Goal: Task Accomplishment & Management: Manage account settings

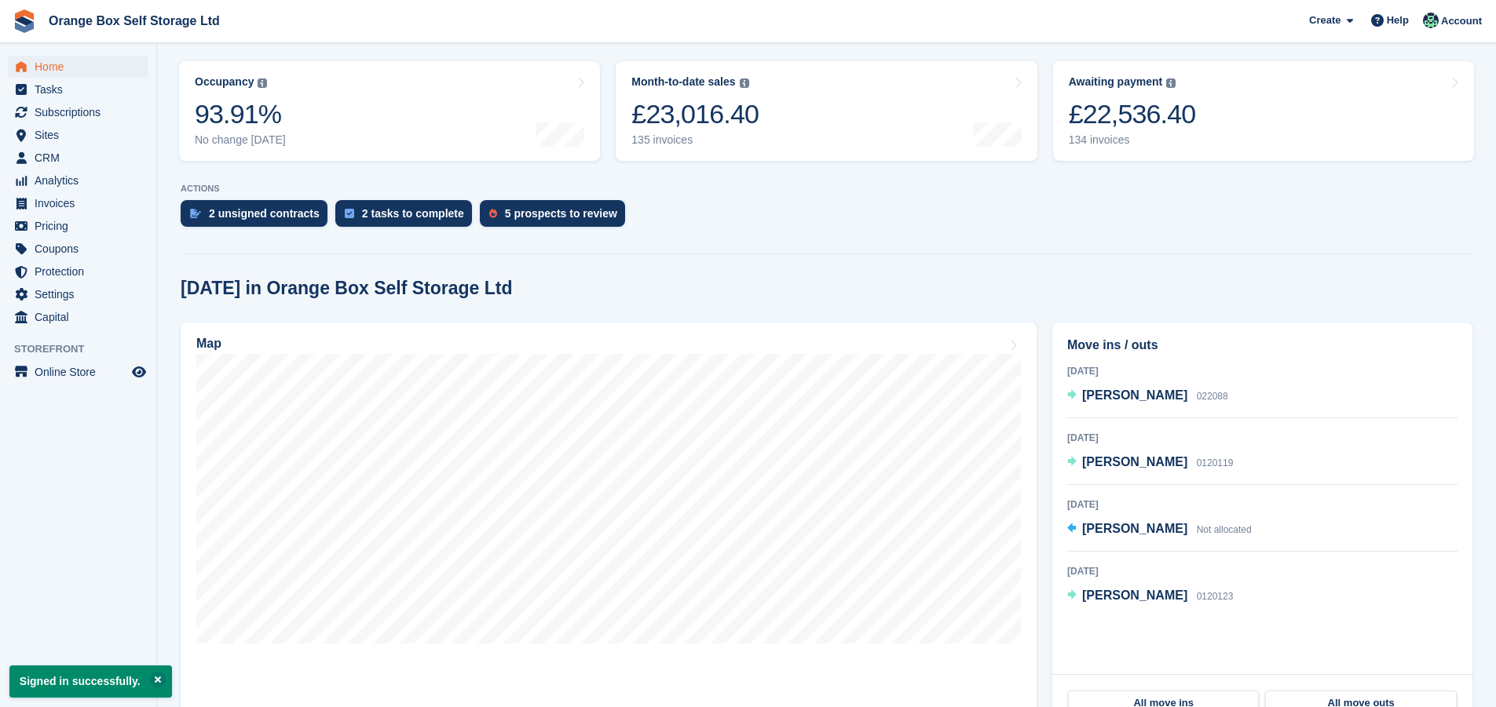
scroll to position [220, 0]
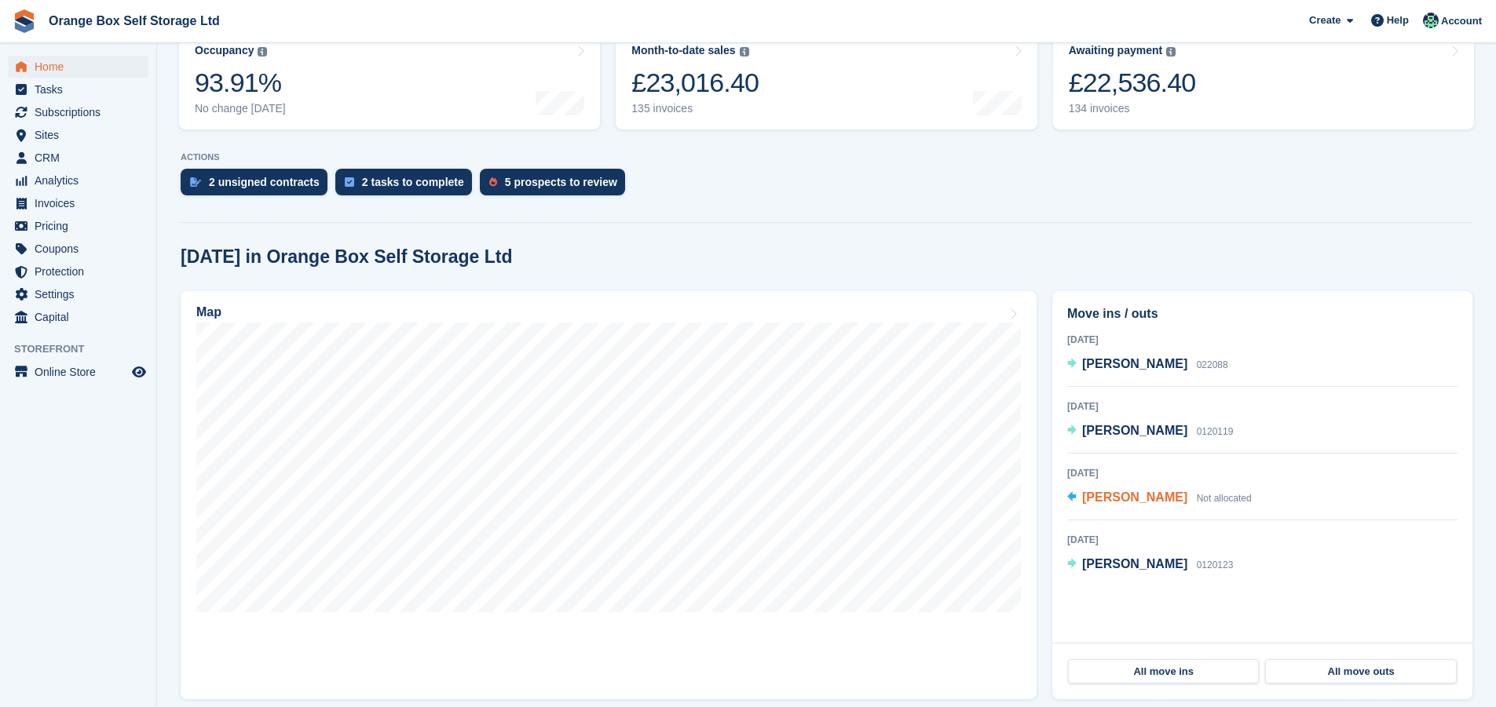
click at [1110, 499] on span "Shaun Bentham" at bounding box center [1134, 497] width 105 height 13
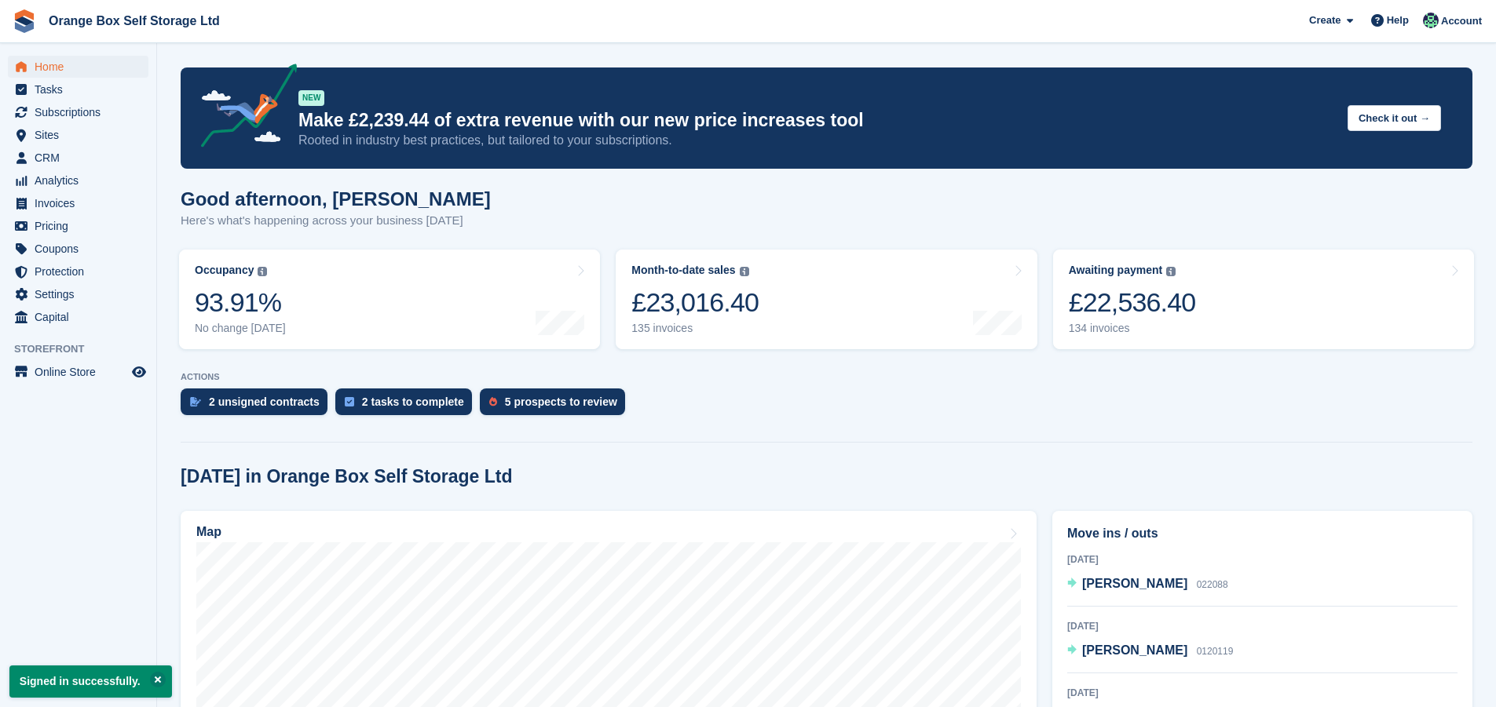
scroll to position [220, 0]
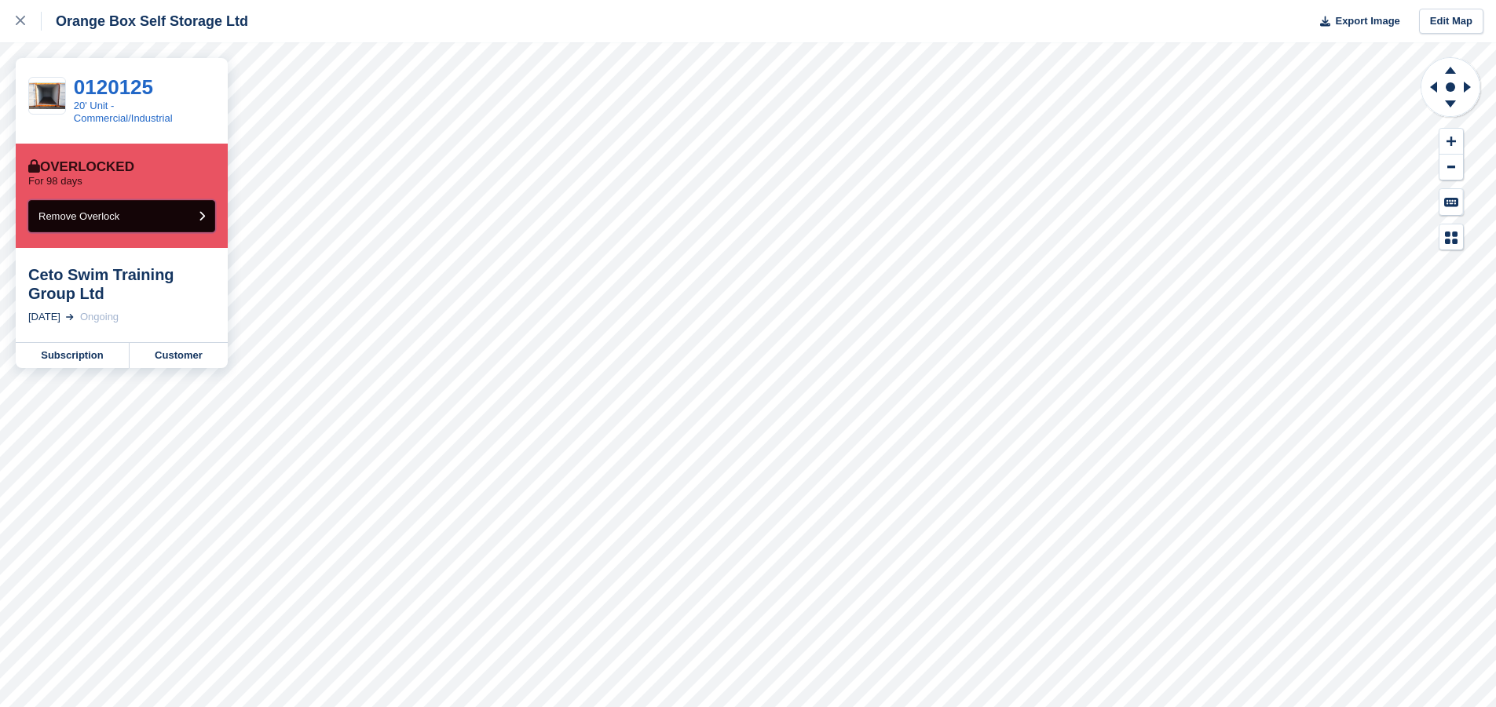
click at [110, 221] on span "Remove Overlock" at bounding box center [78, 216] width 81 height 12
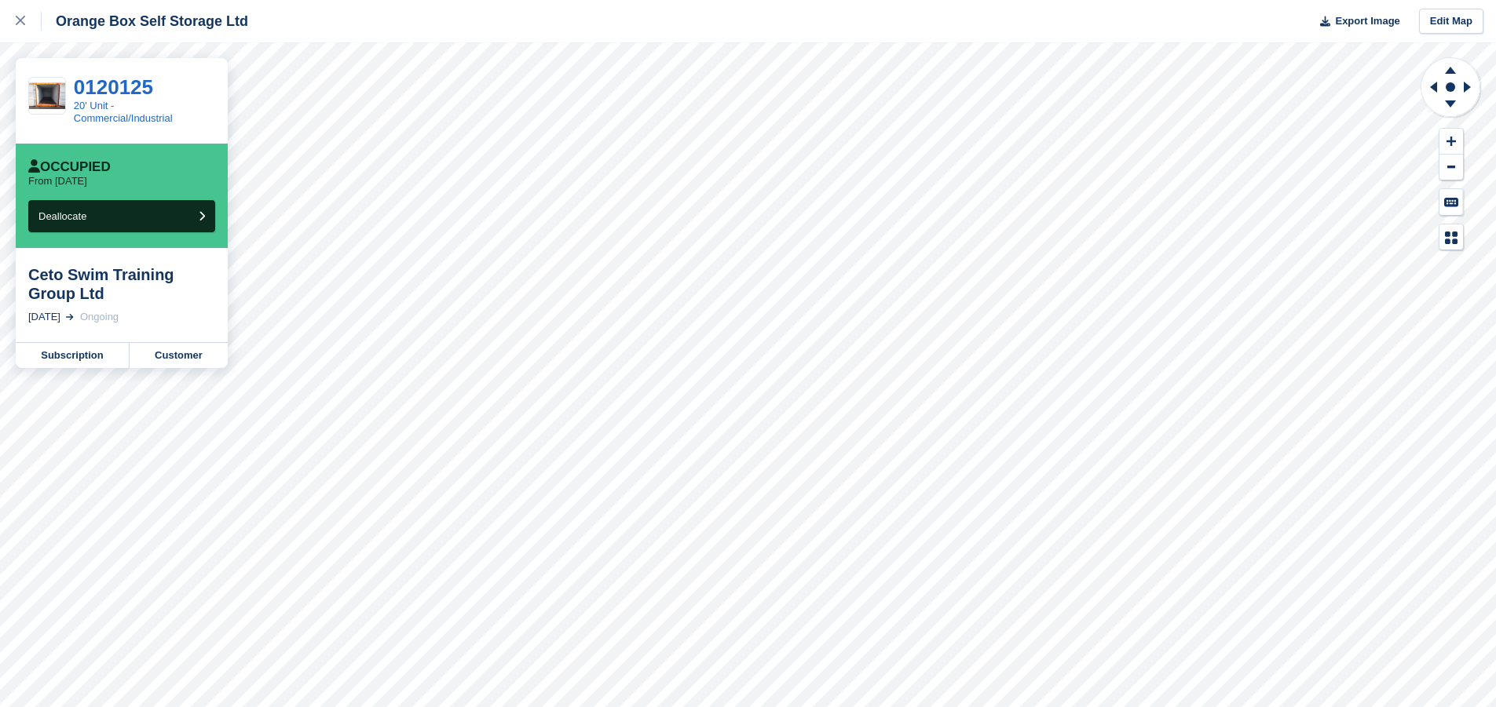
click at [177, 92] on div "0120125" at bounding box center [144, 87] width 141 height 20
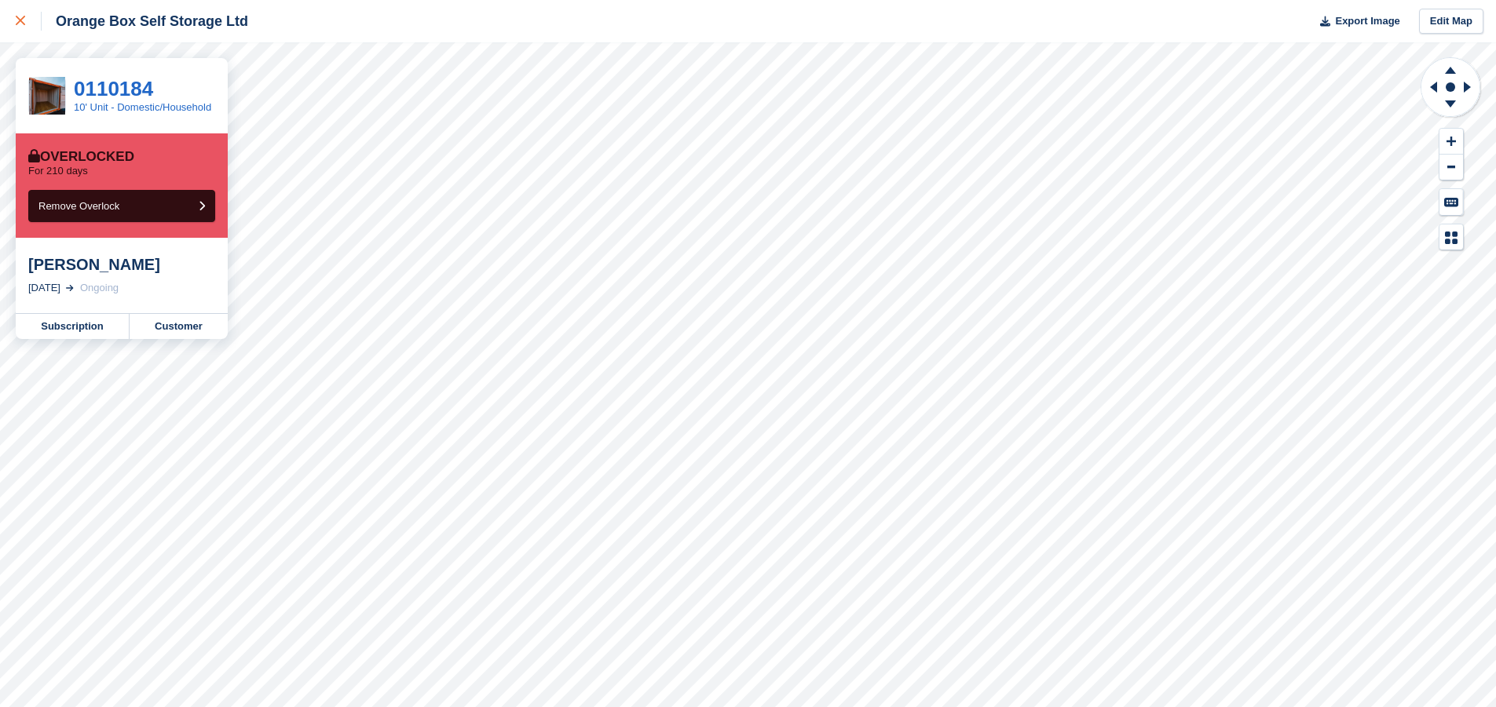
click at [15, 26] on link at bounding box center [21, 21] width 42 height 42
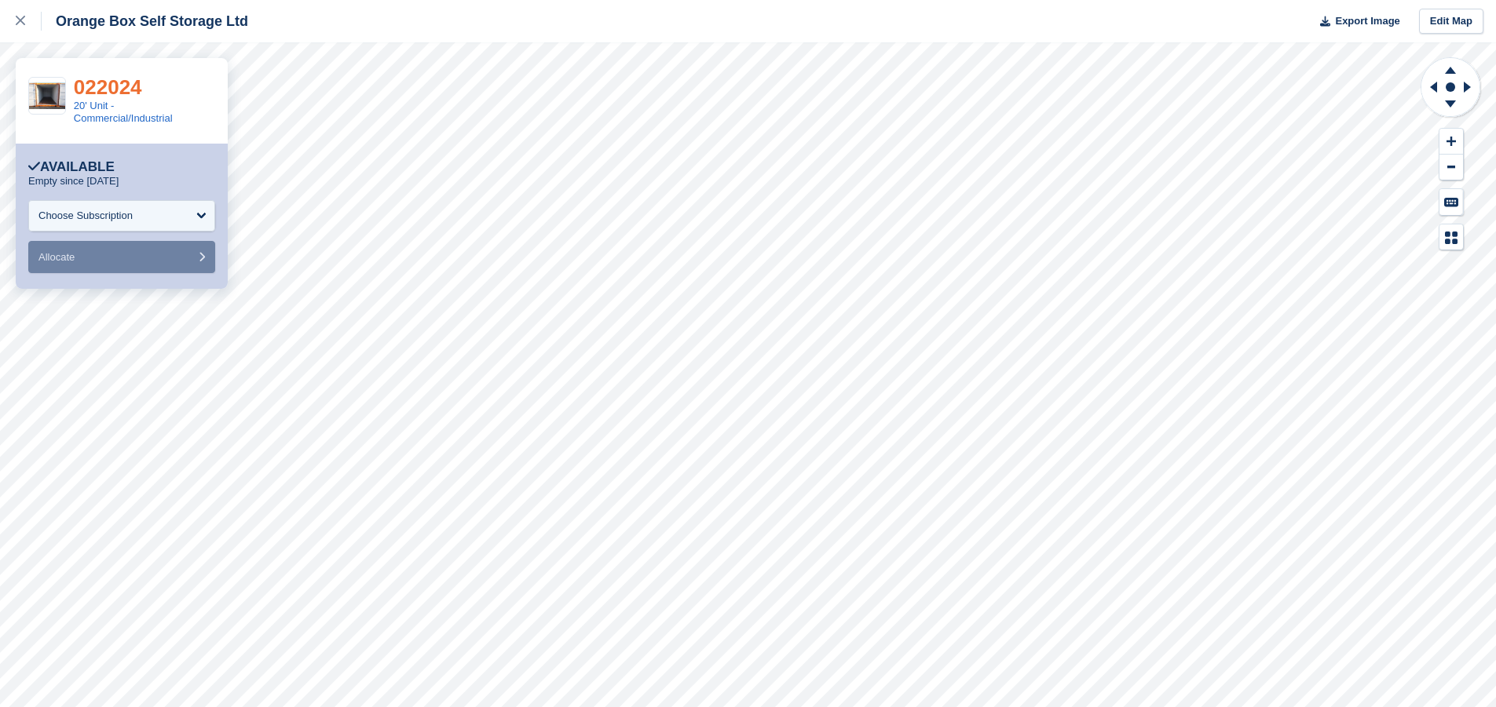
click at [87, 92] on link "022024" at bounding box center [108, 87] width 68 height 24
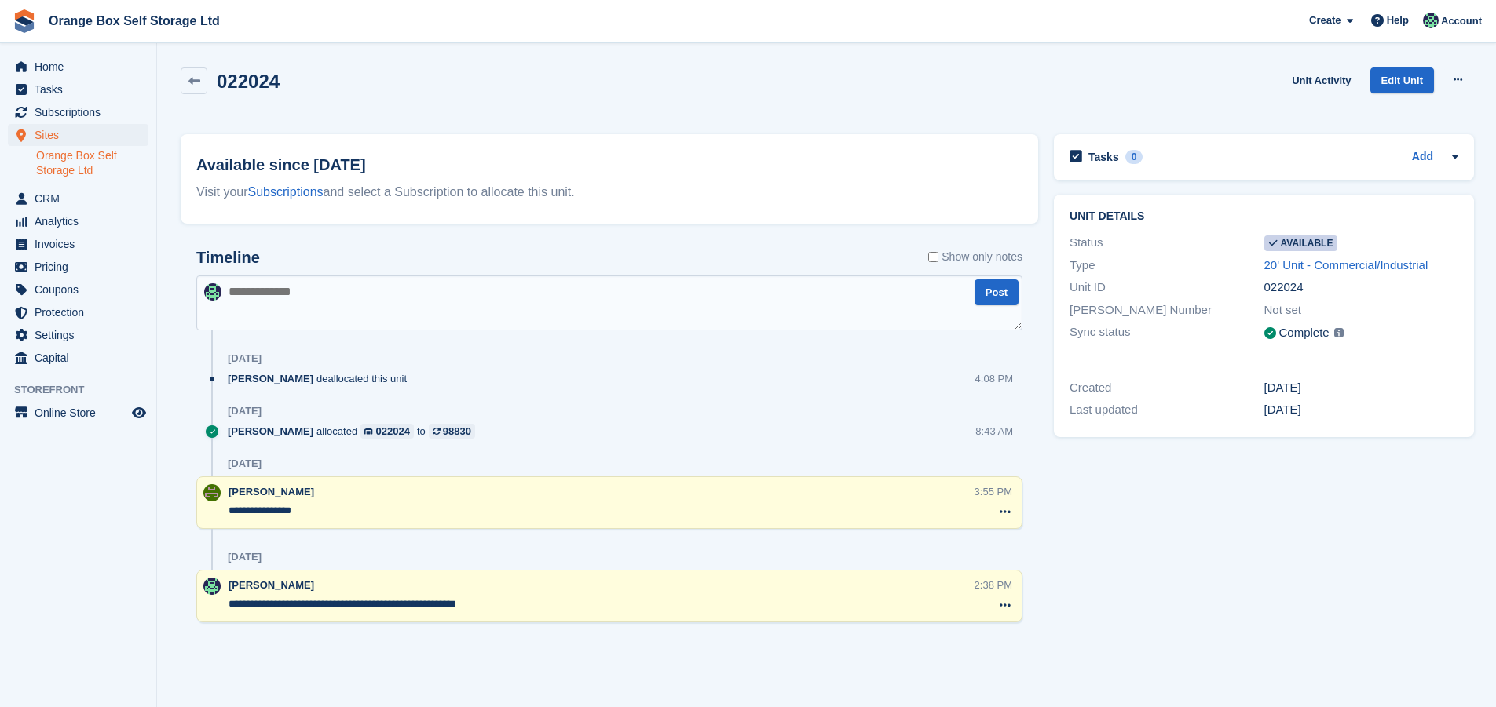
click at [302, 295] on textarea at bounding box center [609, 303] width 826 height 55
type textarea "**********"
click at [995, 296] on button "Post" at bounding box center [996, 293] width 44 height 26
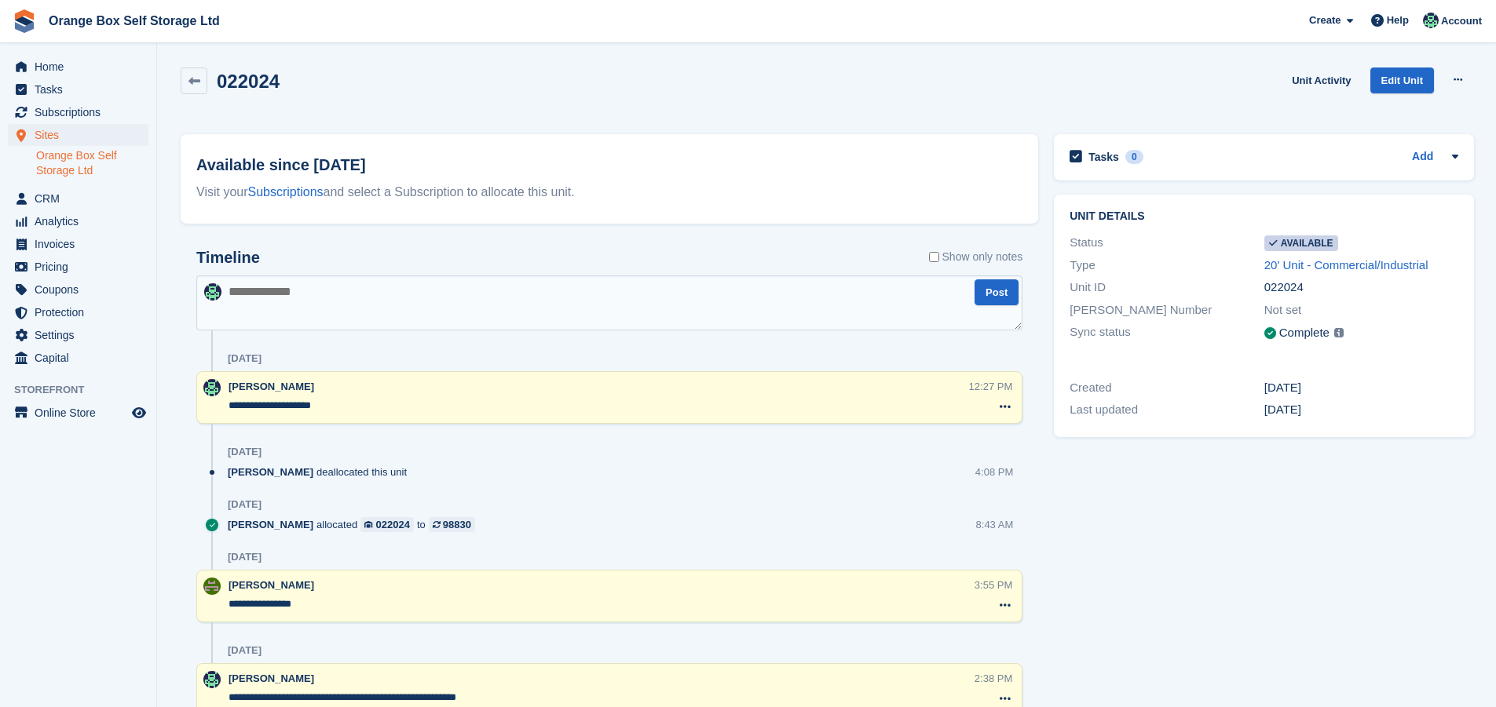
click at [63, 149] on link "Orange Box Self Storage Ltd" at bounding box center [92, 163] width 112 height 30
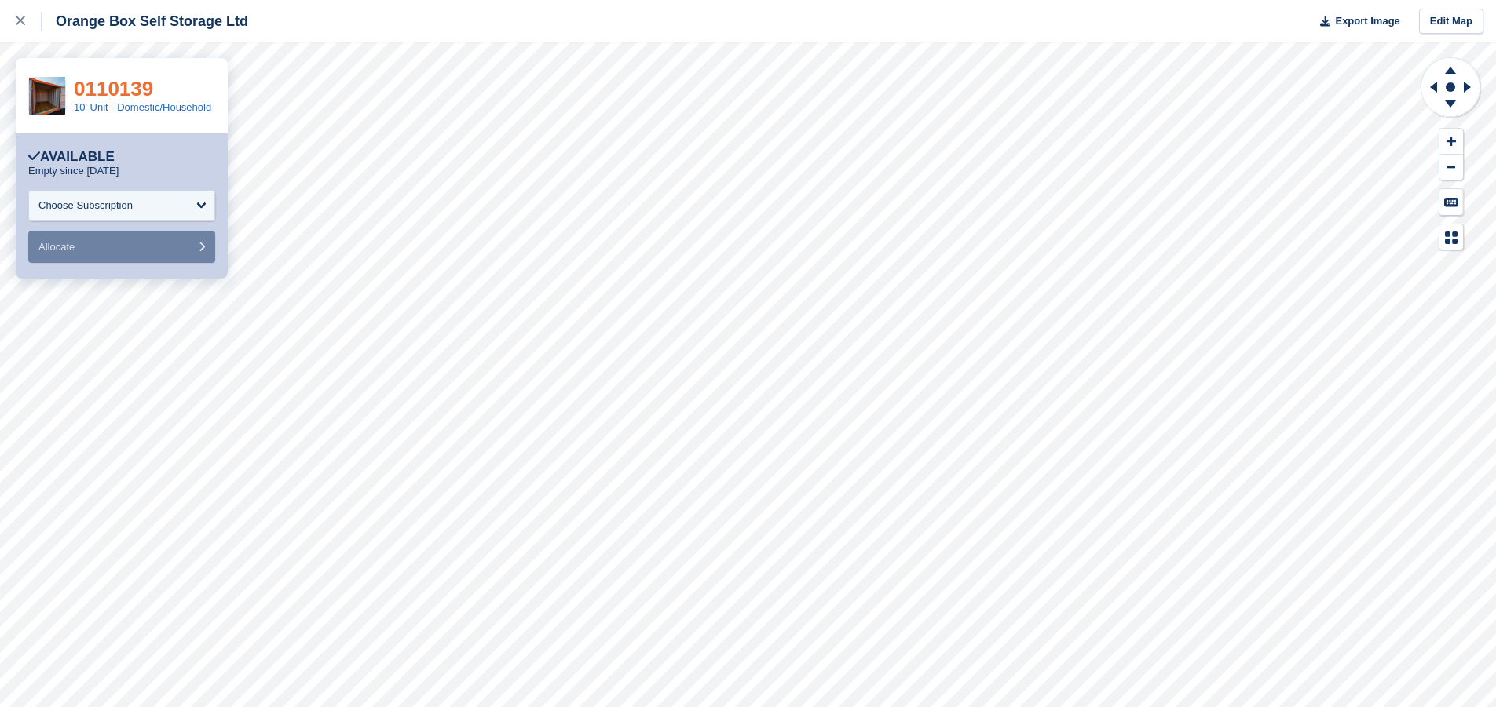
click at [111, 88] on link "0110139" at bounding box center [113, 89] width 79 height 24
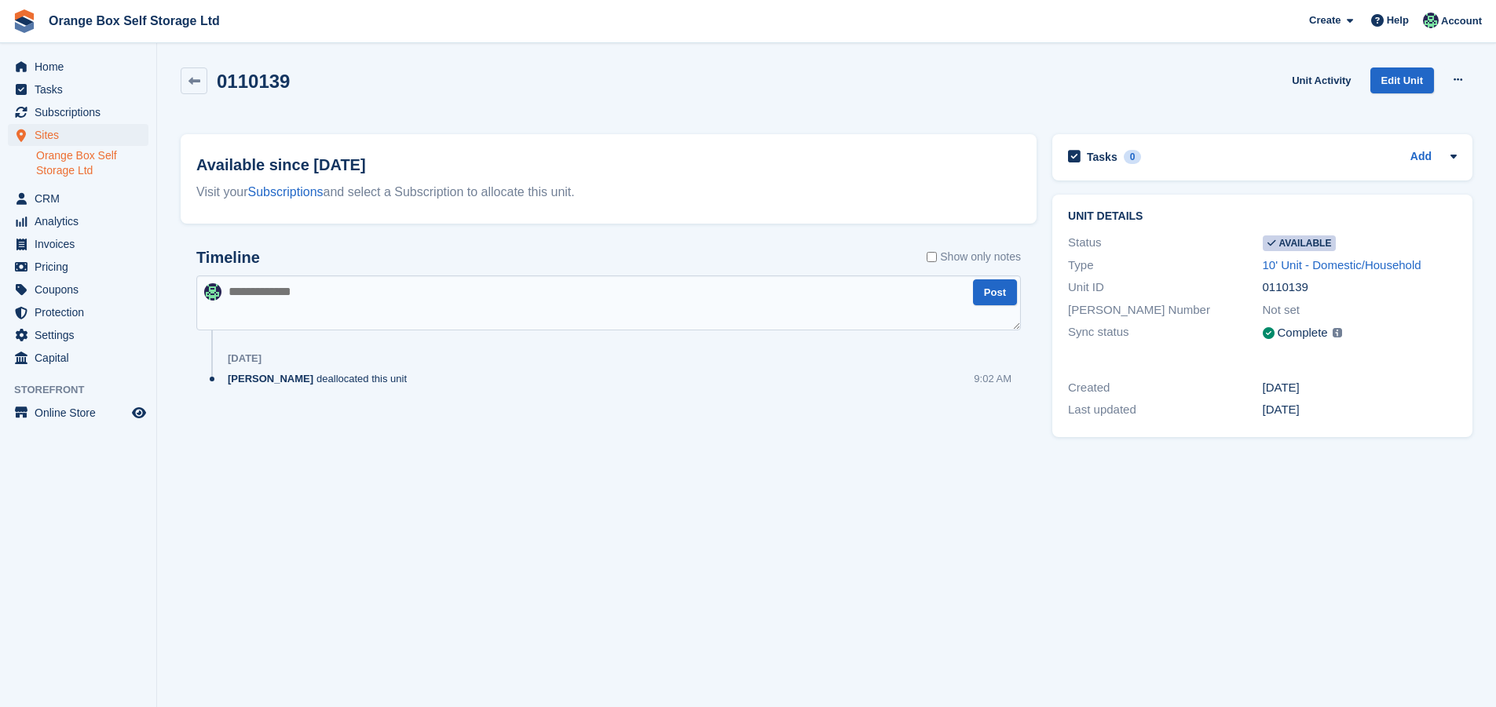
click at [61, 163] on link "Orange Box Self Storage Ltd" at bounding box center [92, 163] width 112 height 30
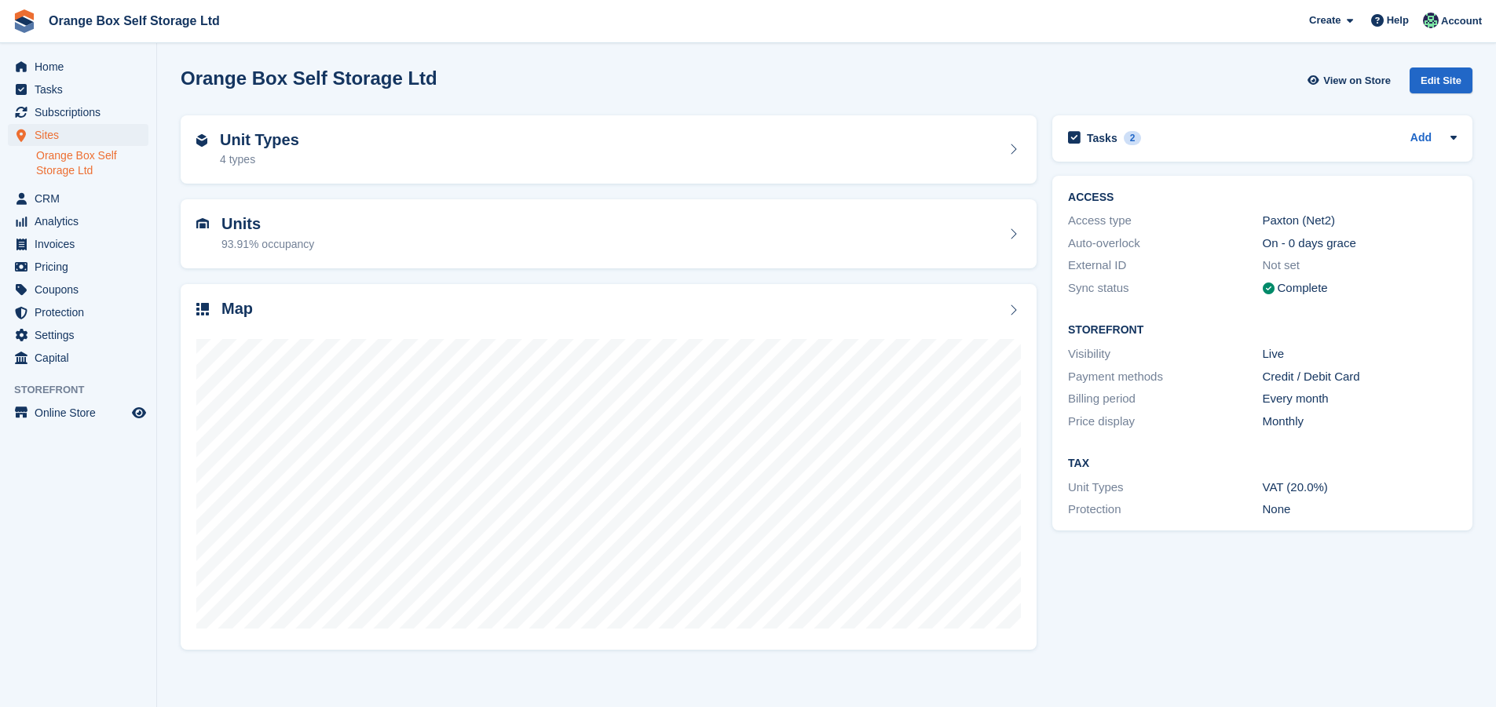
click at [57, 154] on link "Orange Box Self Storage Ltd" at bounding box center [92, 163] width 112 height 30
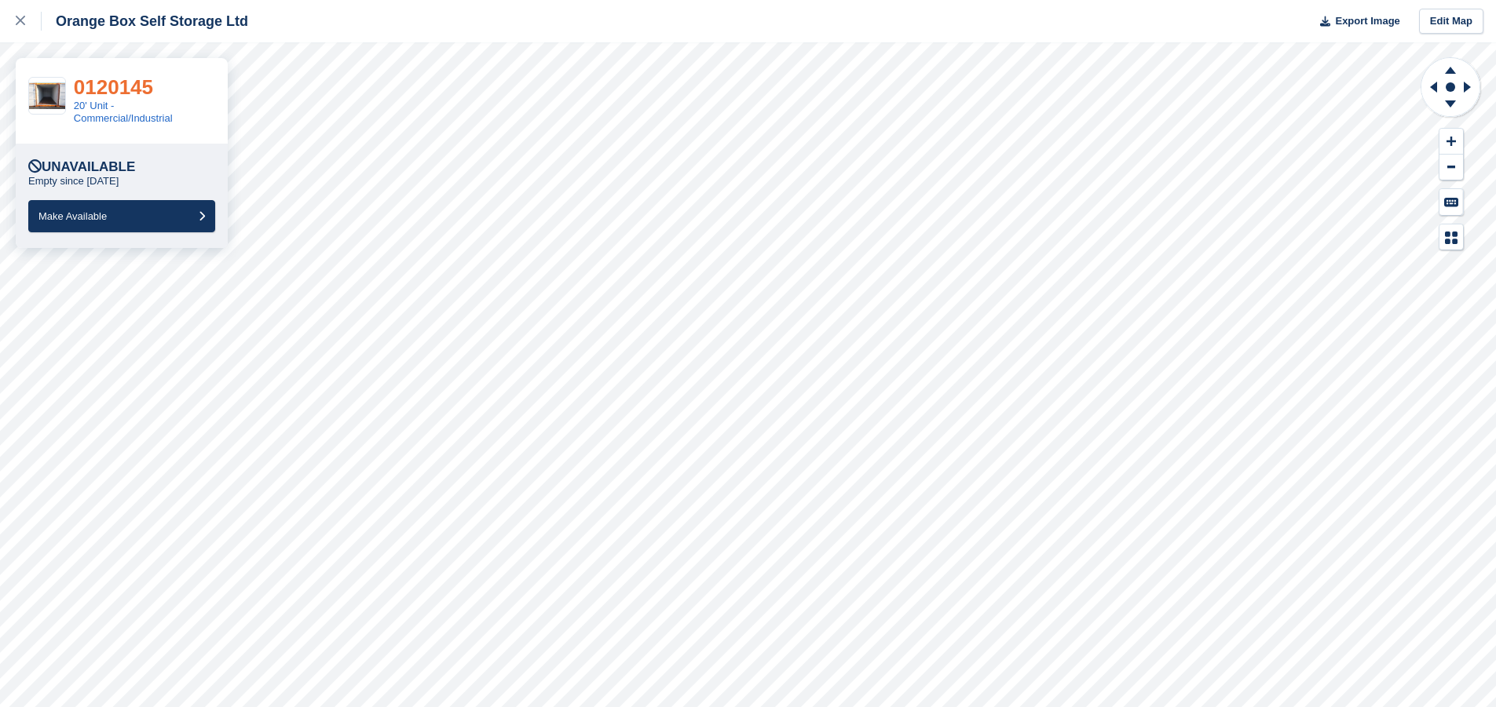
click at [119, 90] on link "0120145" at bounding box center [113, 87] width 79 height 24
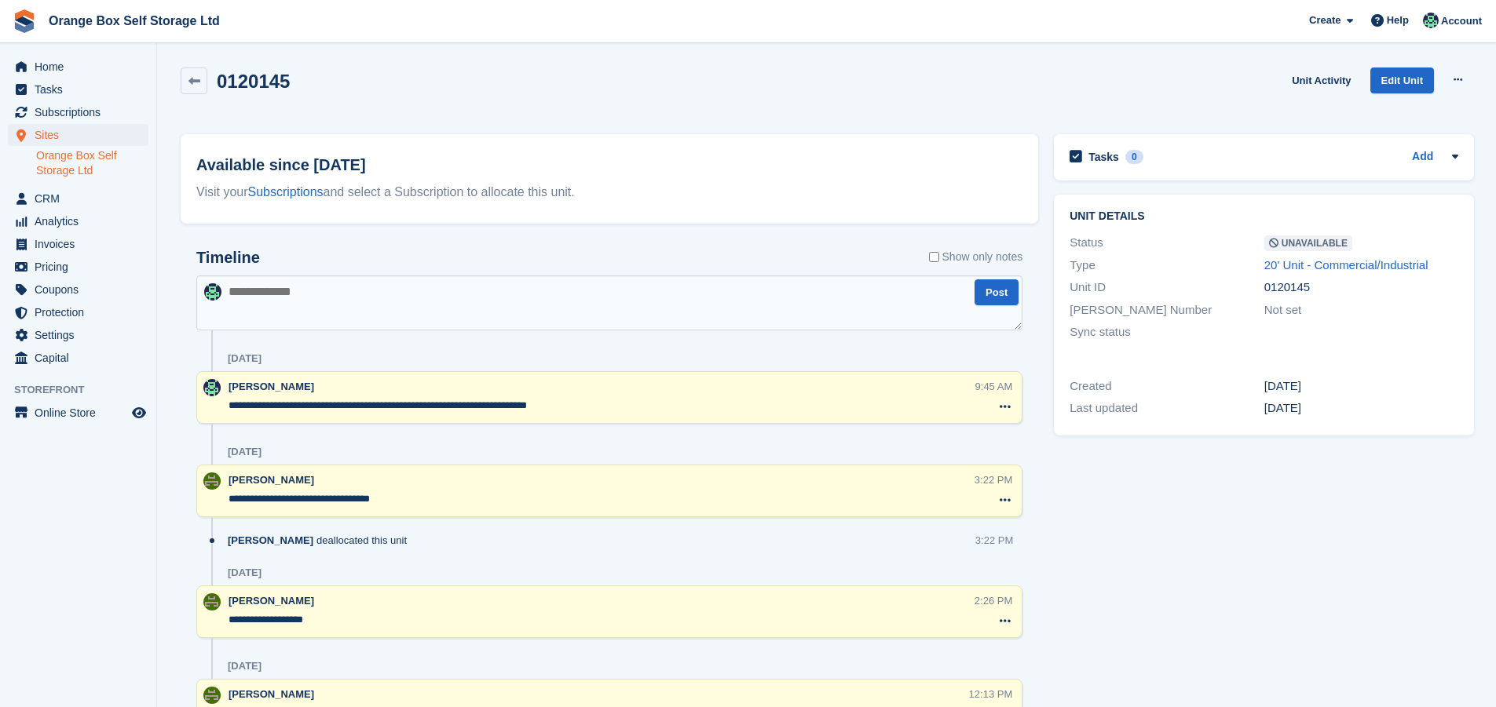
click at [390, 291] on textarea at bounding box center [609, 303] width 826 height 55
type textarea "**********"
click at [996, 294] on button "Post" at bounding box center [996, 293] width 44 height 26
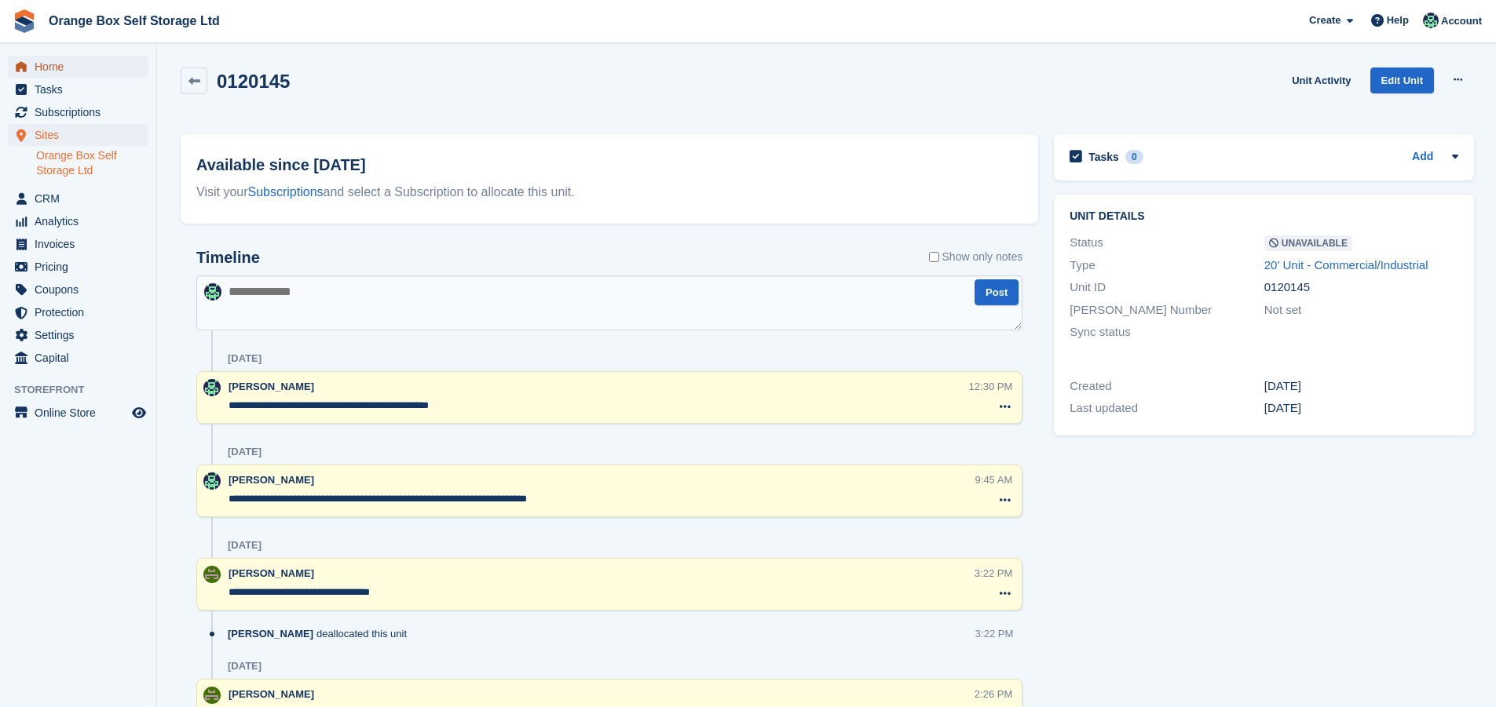
click at [61, 68] on span "Home" at bounding box center [82, 67] width 94 height 22
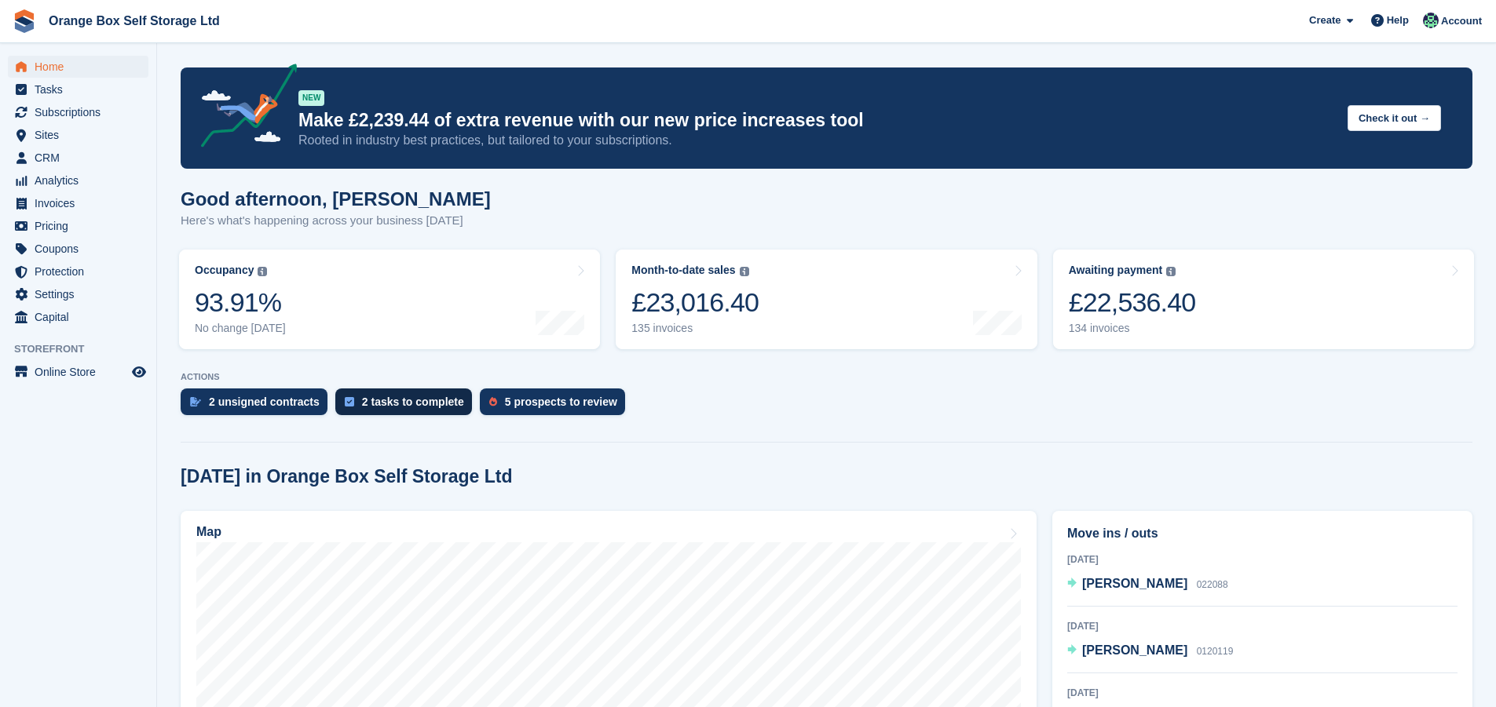
click at [397, 408] on div "2 tasks to complete" at bounding box center [413, 402] width 102 height 13
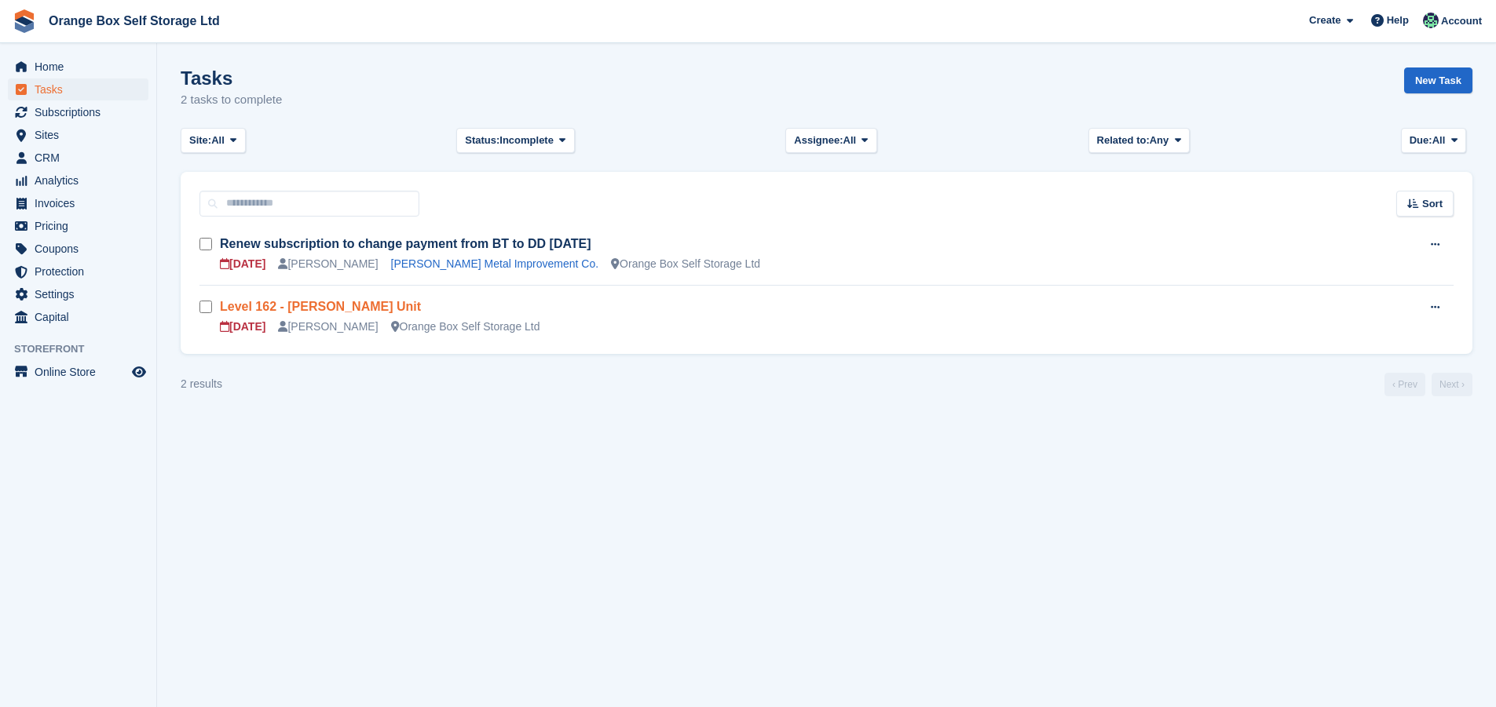
click at [355, 302] on link "Level 162 - Darren McCoy's Unit" at bounding box center [320, 306] width 201 height 13
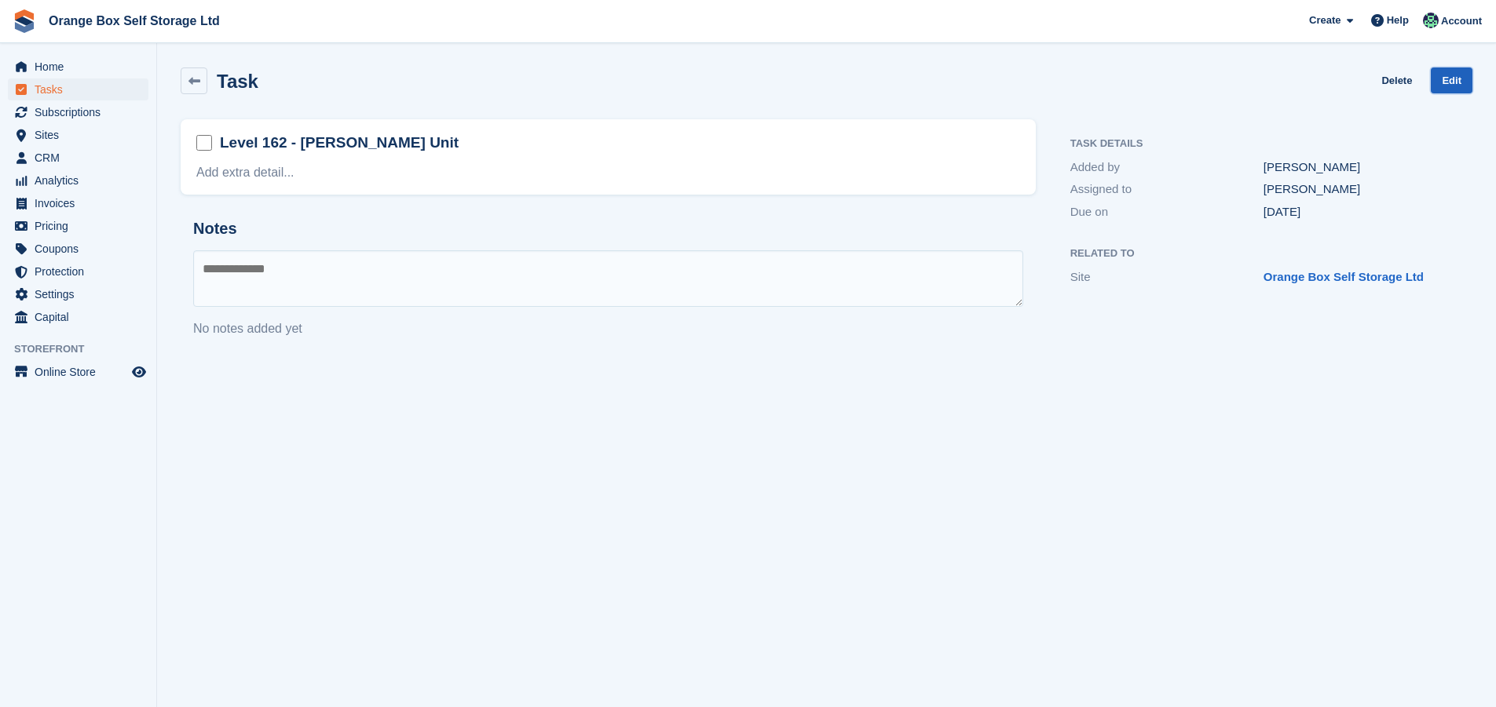
click at [1443, 84] on link "Edit" at bounding box center [1452, 81] width 42 height 26
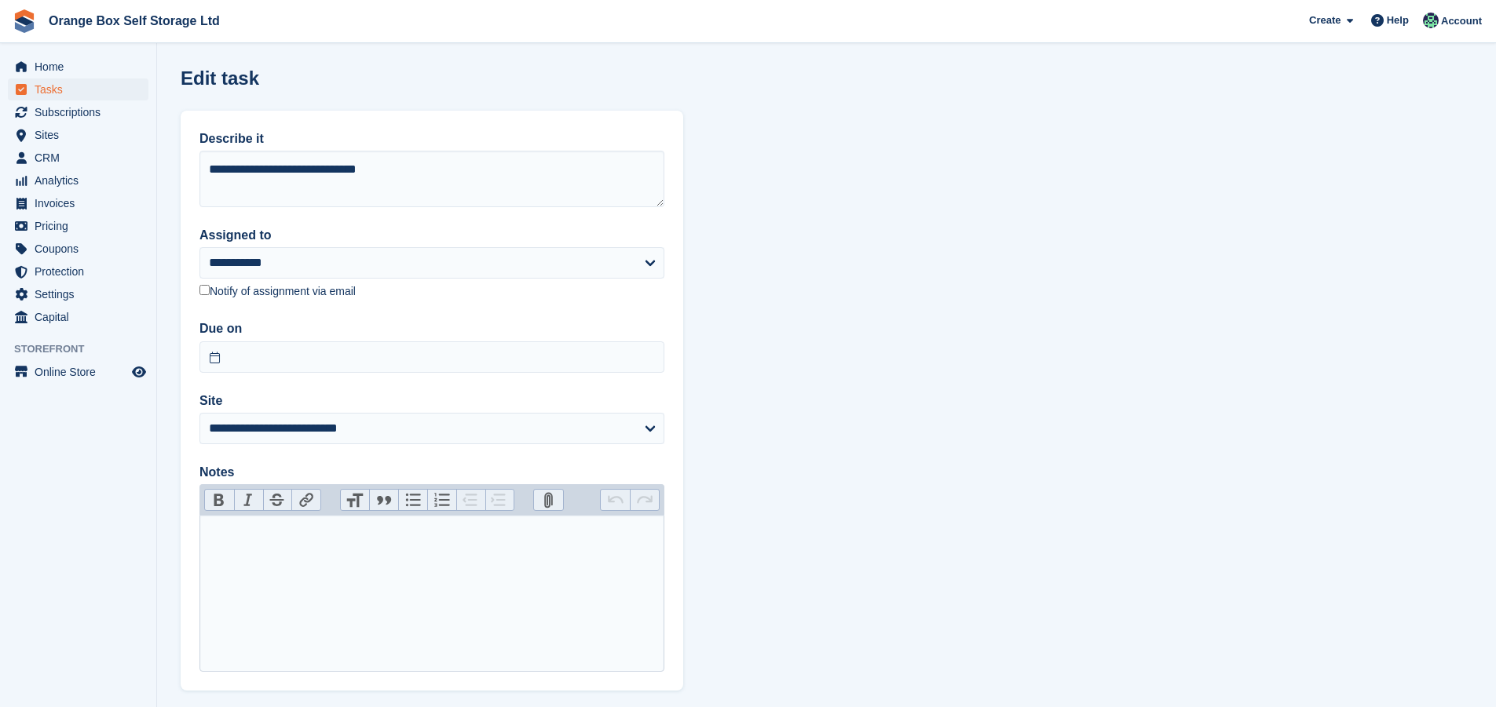
click at [292, 547] on trix-editor at bounding box center [431, 593] width 465 height 157
type trix-editor "**********"
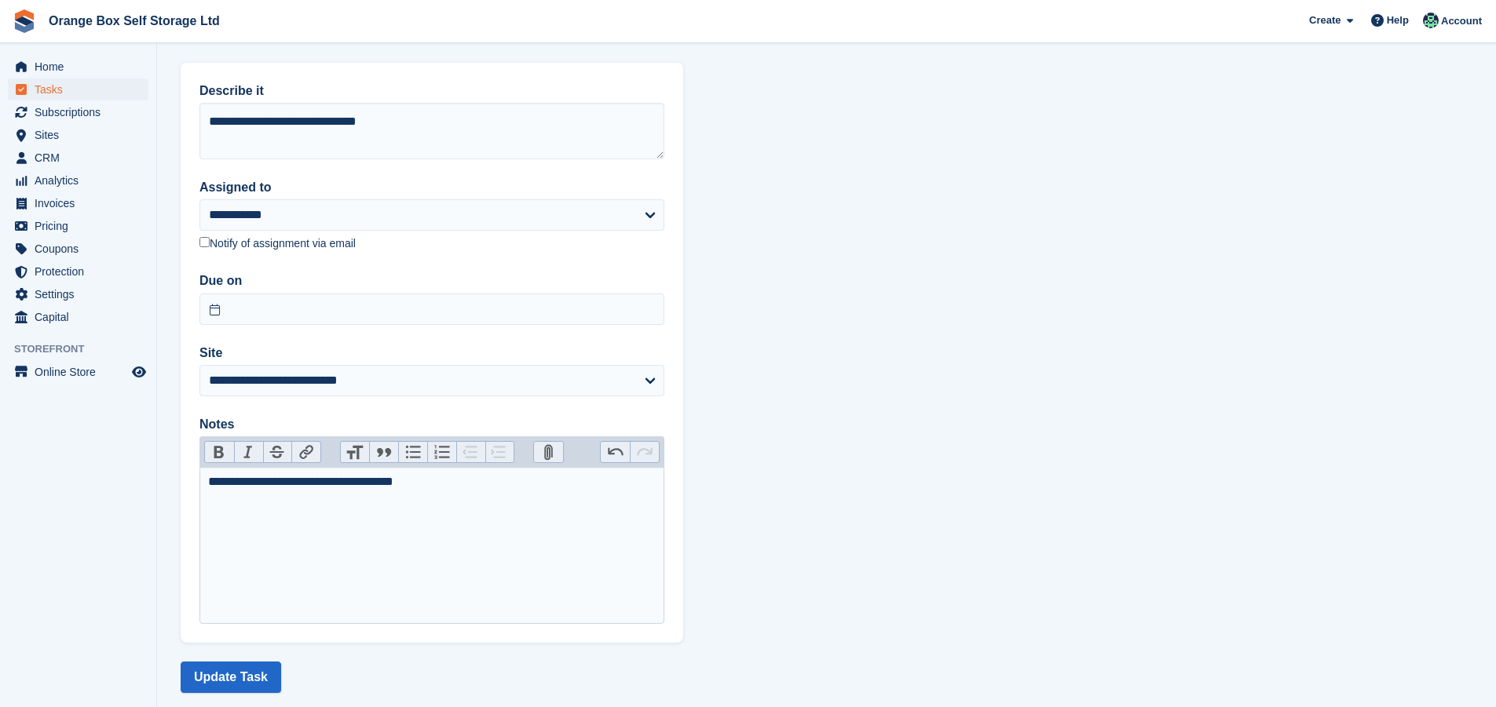
scroll to position [76, 0]
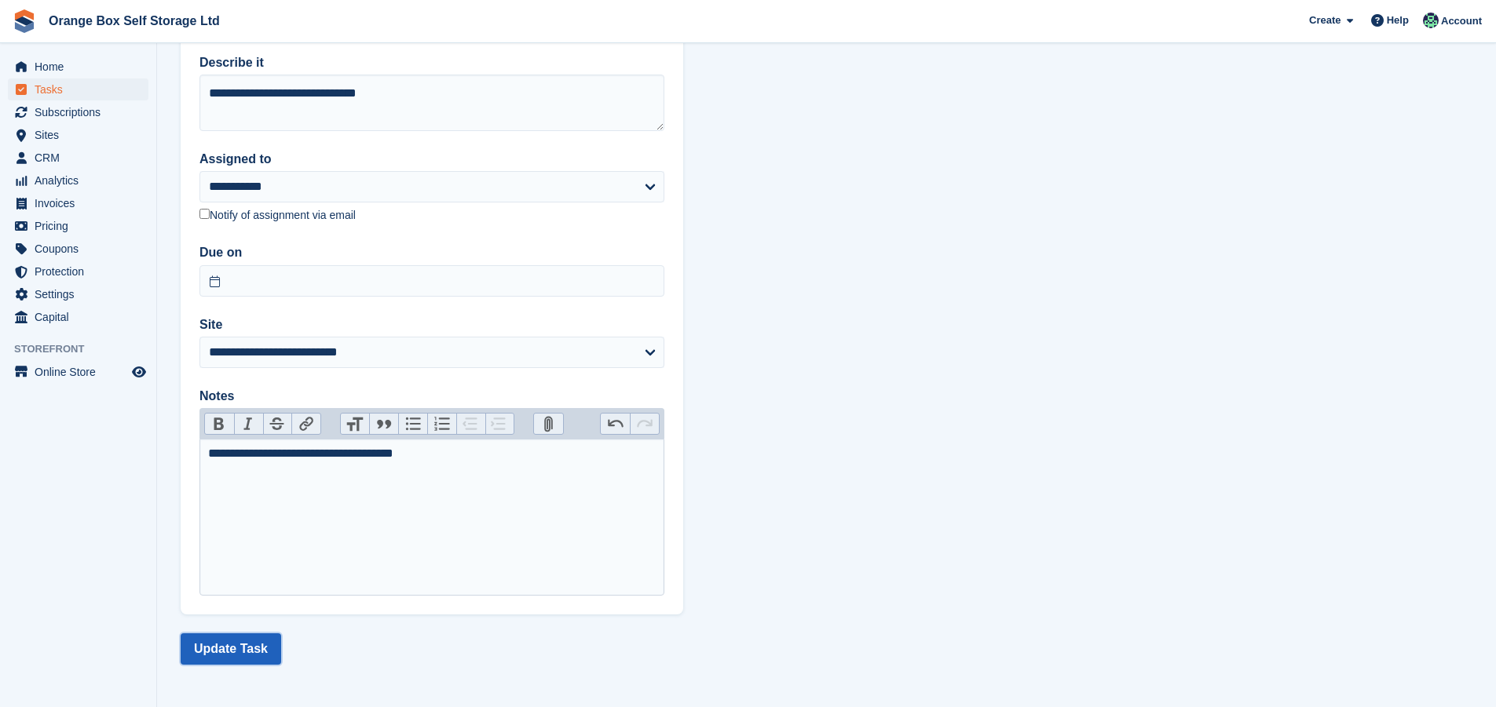
click at [253, 649] on button "Update Task" at bounding box center [231, 649] width 101 height 31
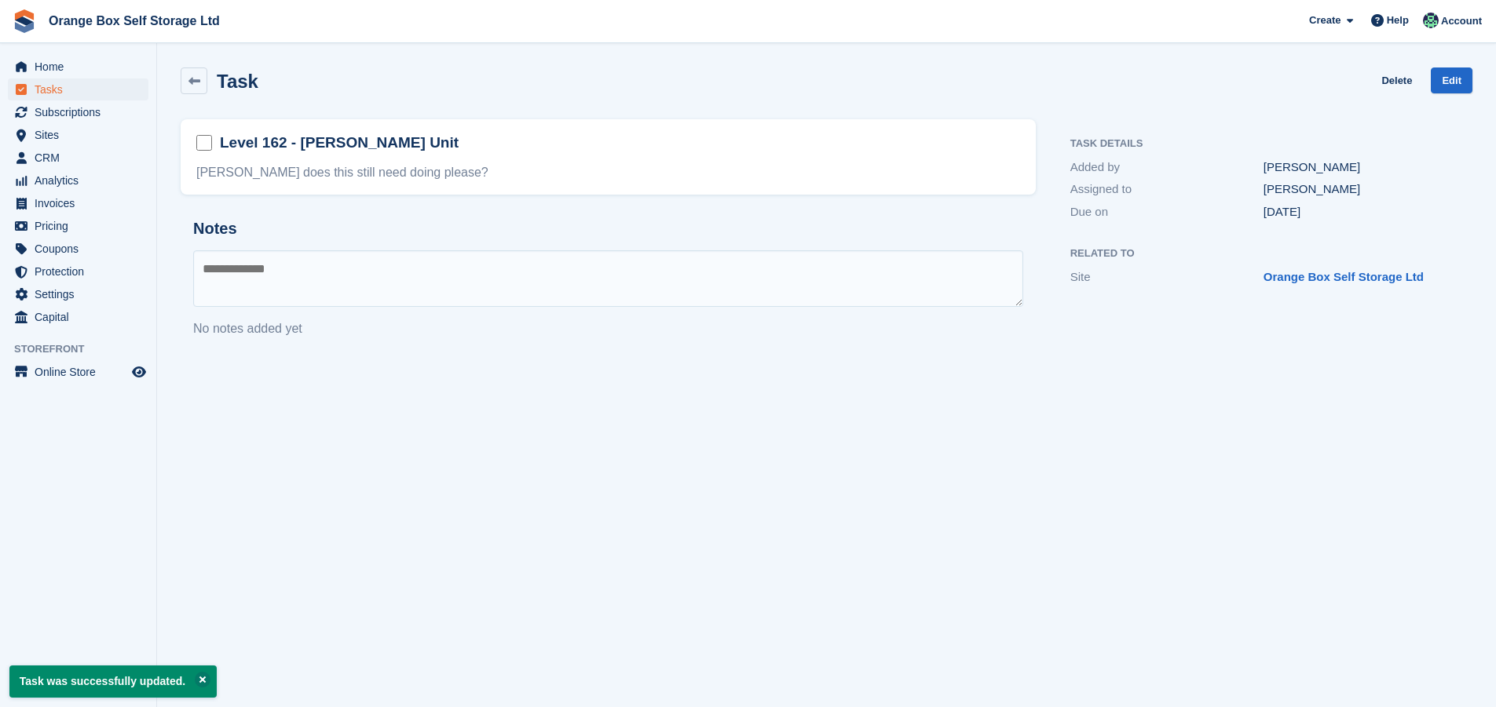
click at [392, 159] on div "Level 162 - Darren McCoy's Unit Carl does this still need doing please?" at bounding box center [608, 156] width 855 height 75
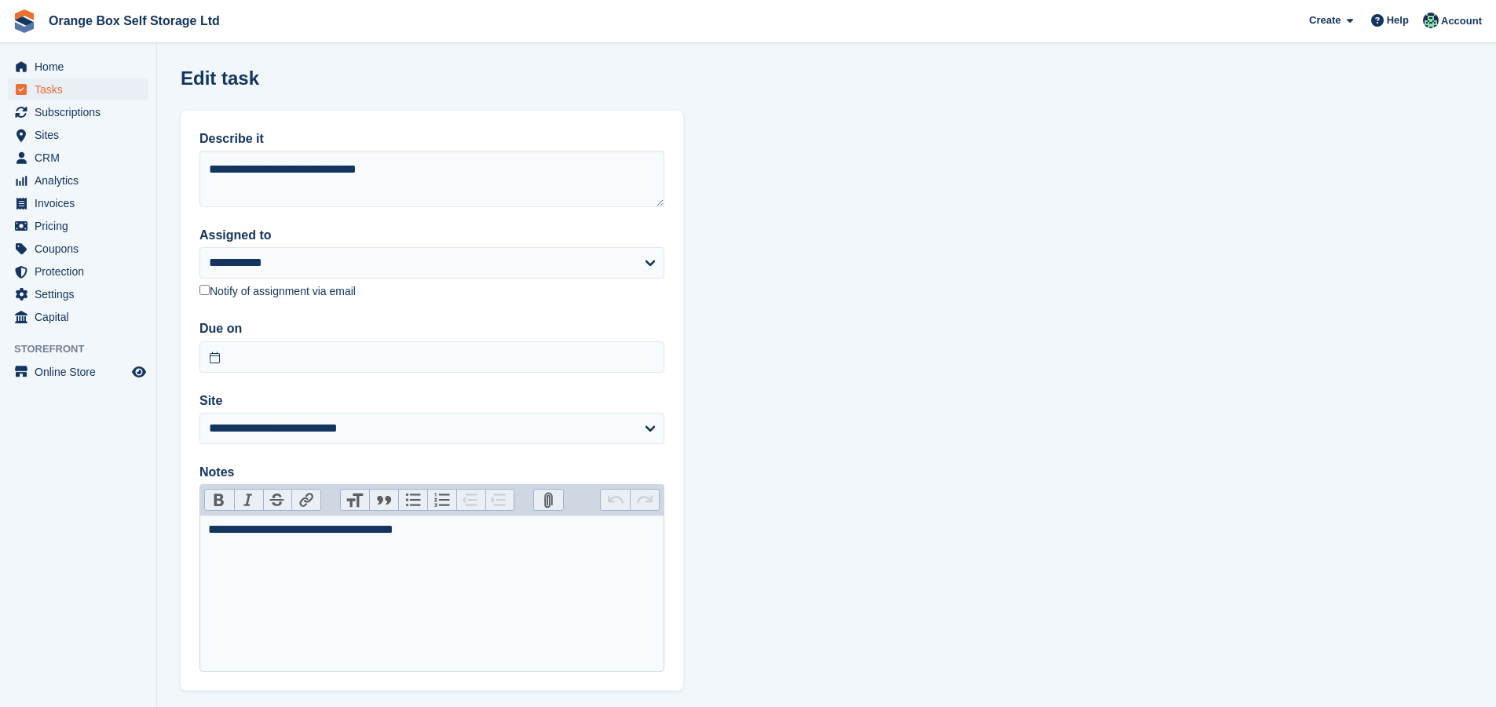
scroll to position [76, 0]
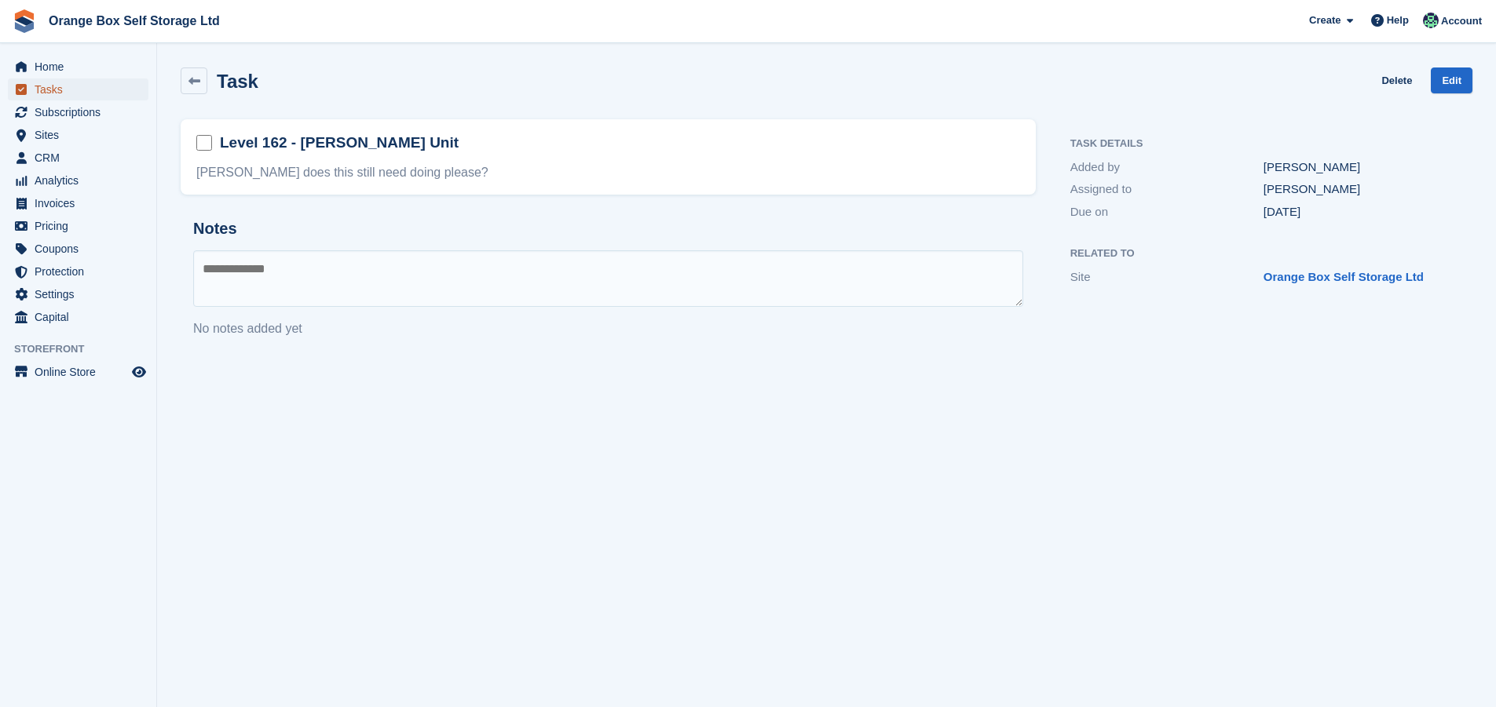
click at [46, 89] on span "Tasks" at bounding box center [82, 90] width 94 height 22
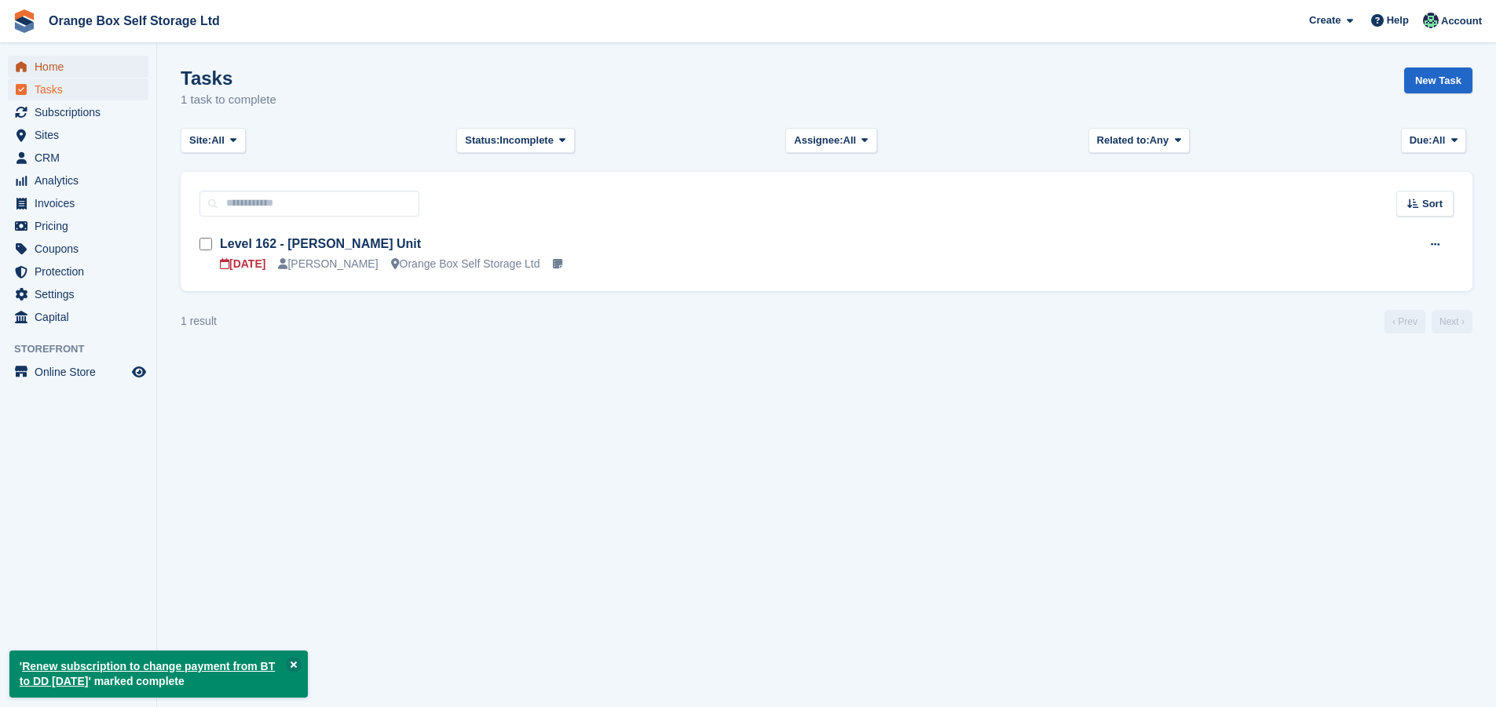
click at [49, 65] on span "Home" at bounding box center [82, 67] width 94 height 22
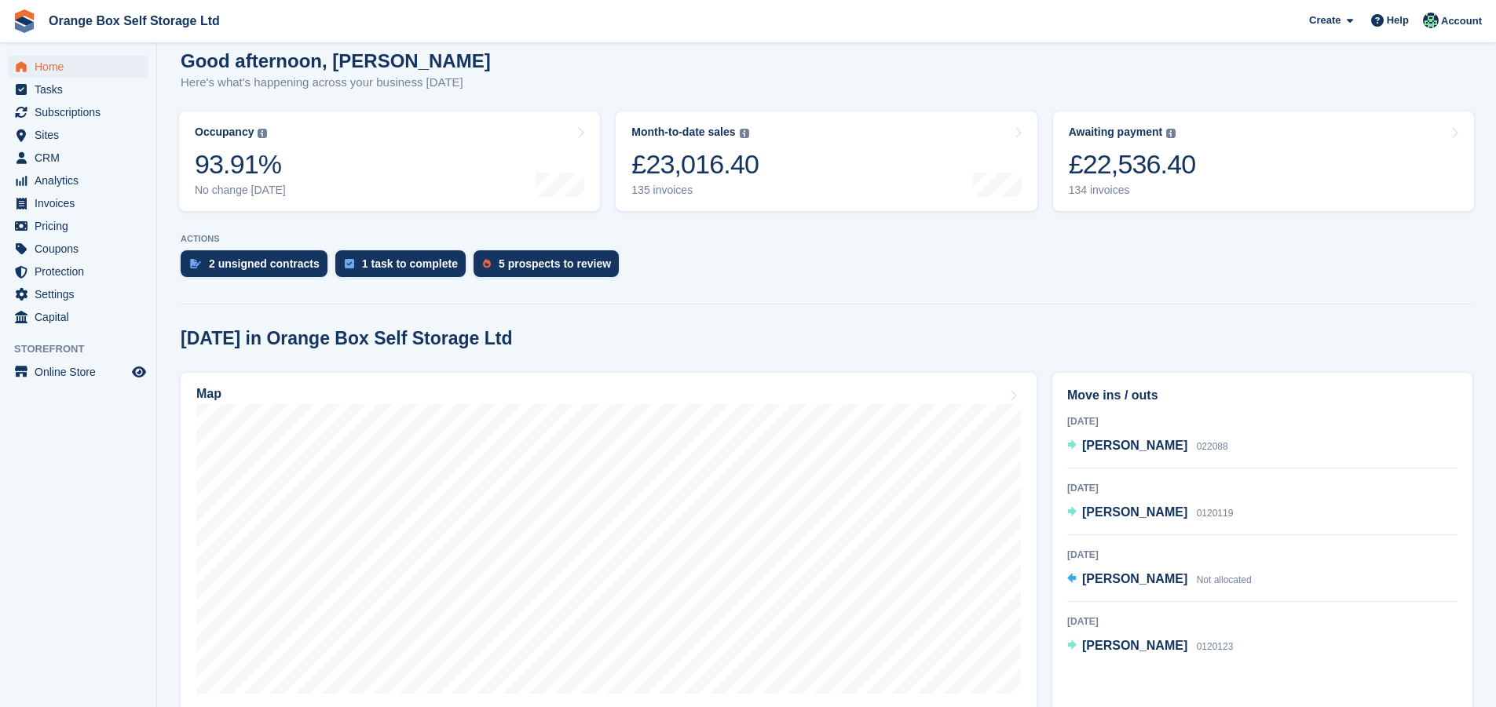
scroll to position [146, 0]
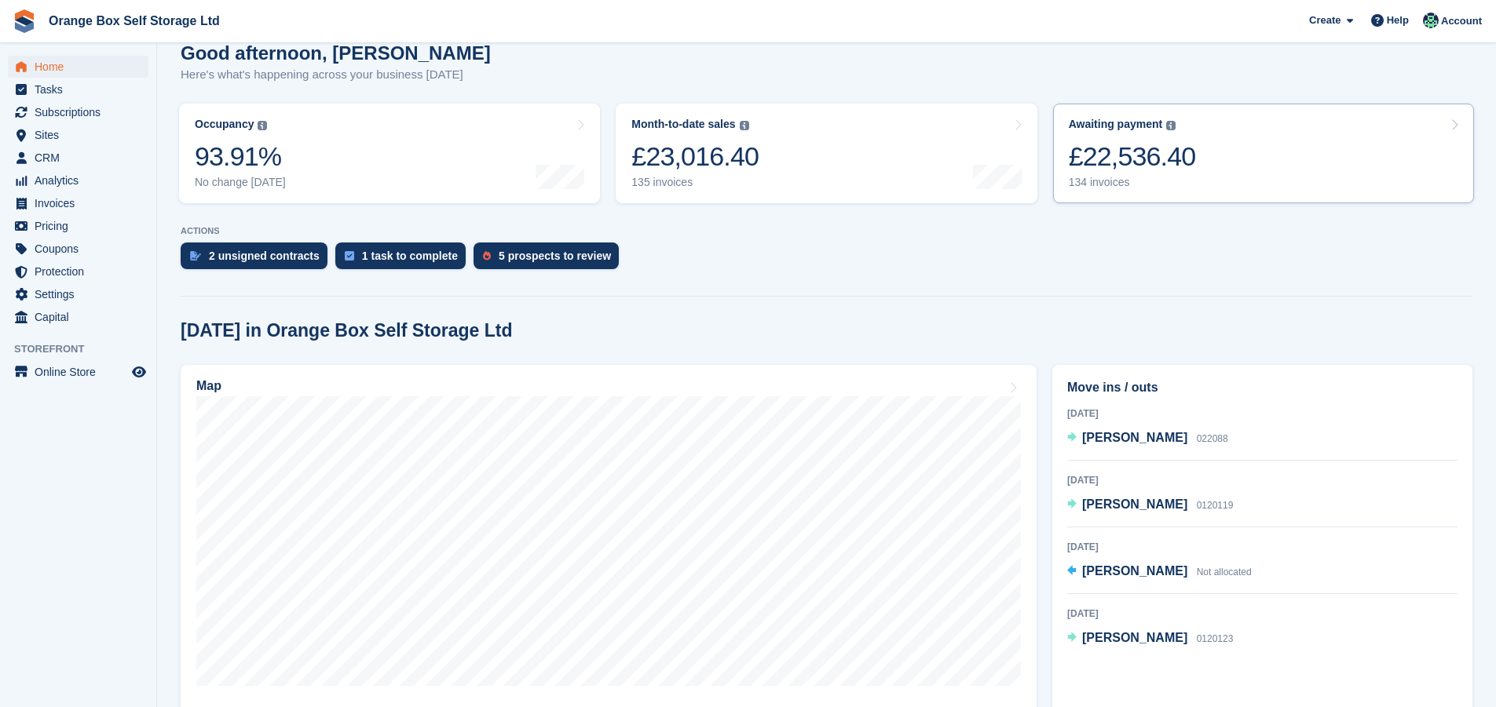
click at [1206, 150] on link "Awaiting payment The total outstanding balance on all open invoices. £22,536.40…" at bounding box center [1263, 154] width 421 height 100
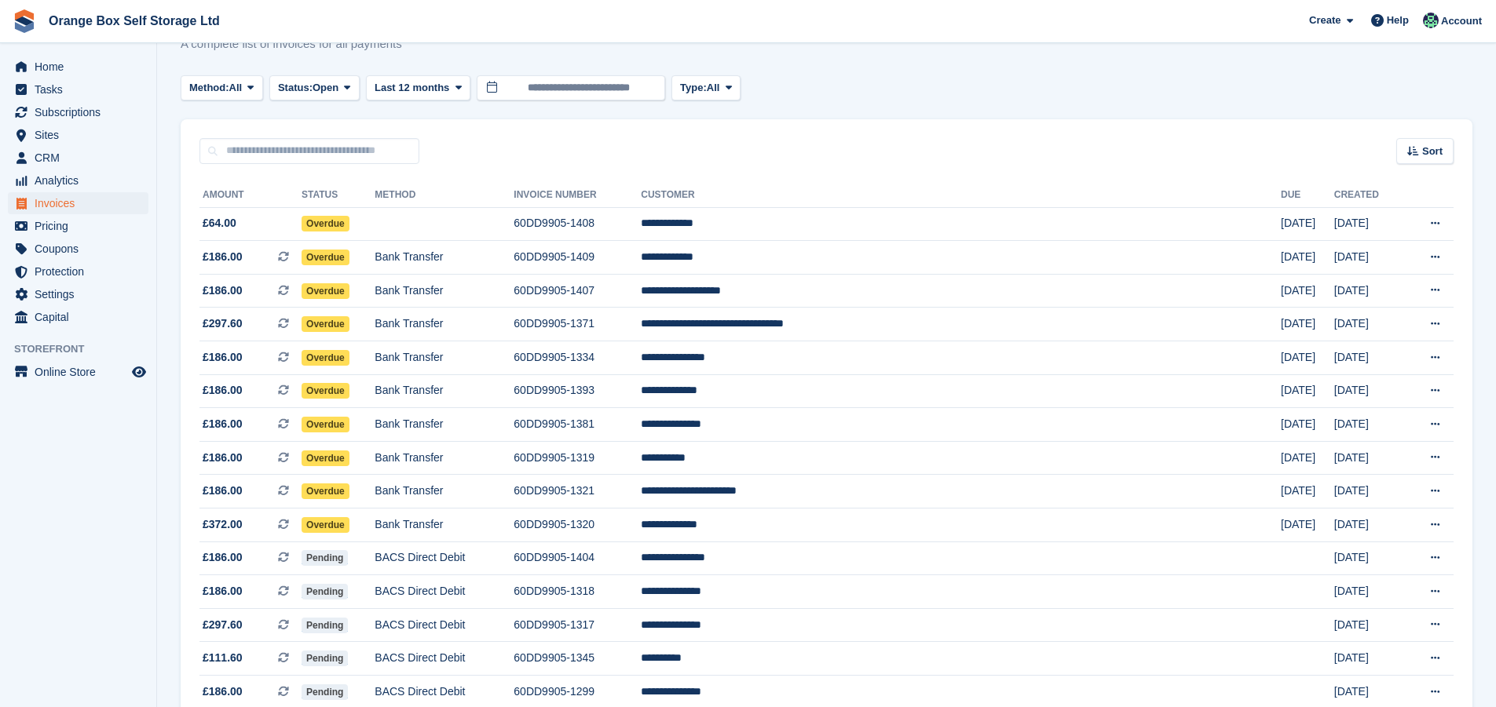
scroll to position [9, 0]
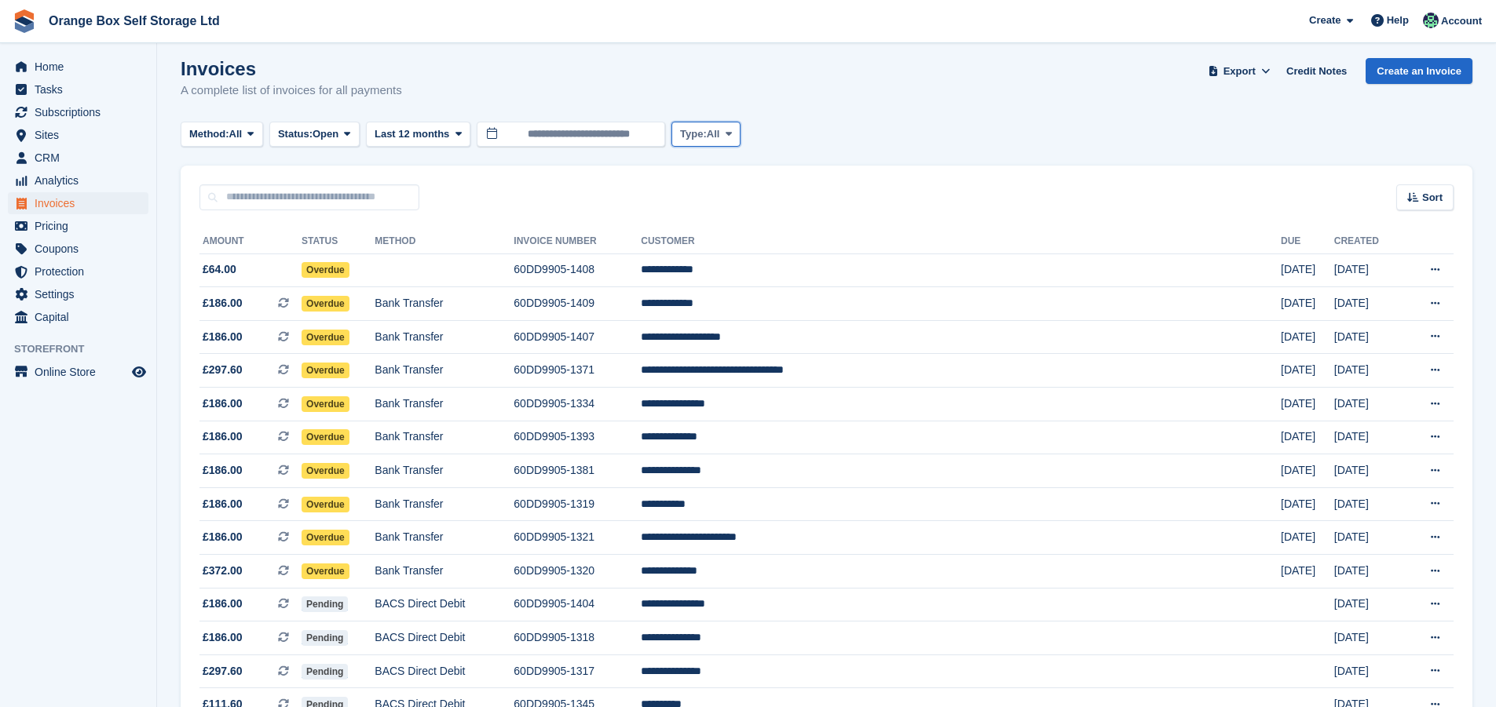
click at [733, 141] on button "Type: All" at bounding box center [705, 135] width 69 height 26
click at [338, 138] on span "Open" at bounding box center [326, 134] width 26 height 16
click at [327, 96] on p "A complete list of invoices for all payments" at bounding box center [291, 91] width 221 height 18
click at [353, 137] on span at bounding box center [347, 134] width 13 height 13
click at [313, 255] on link "Open" at bounding box center [344, 256] width 137 height 28
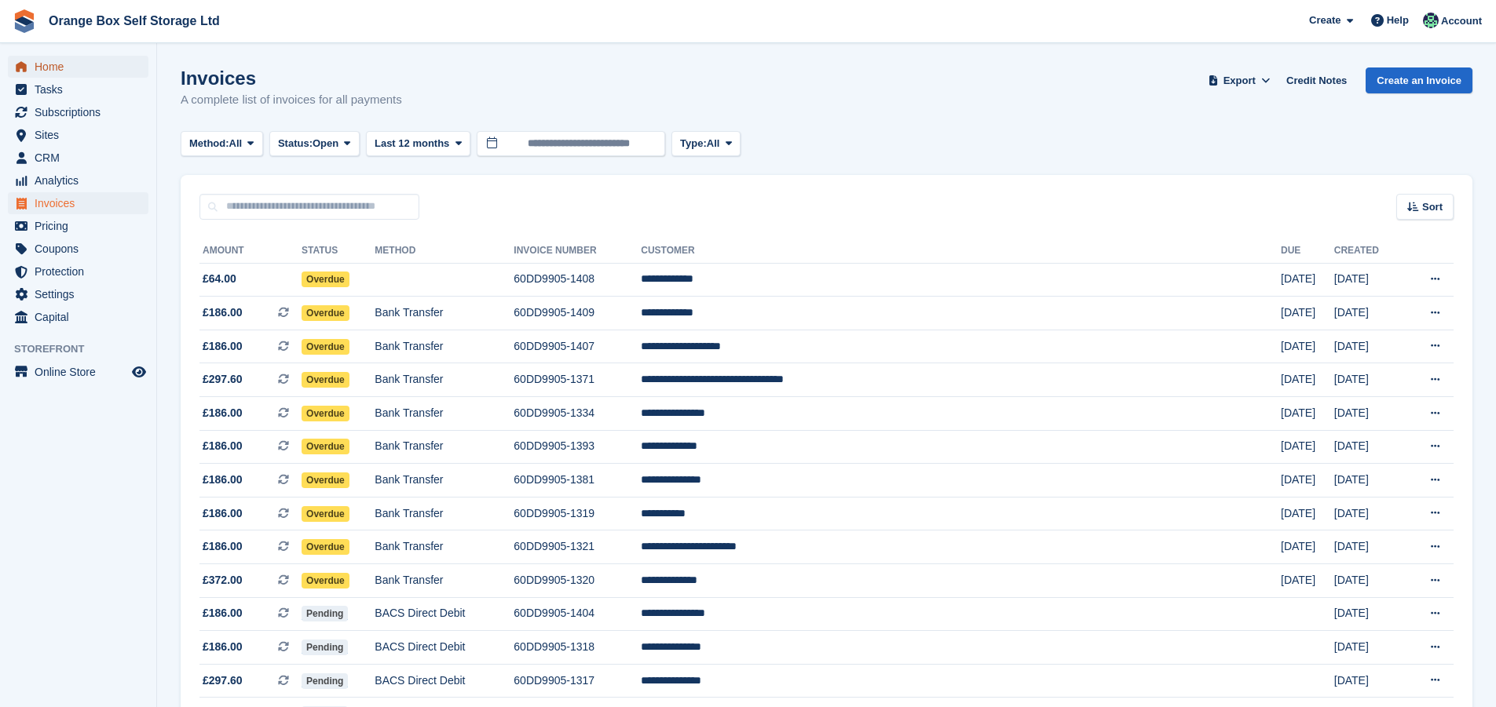
click at [63, 69] on span "Home" at bounding box center [82, 67] width 94 height 22
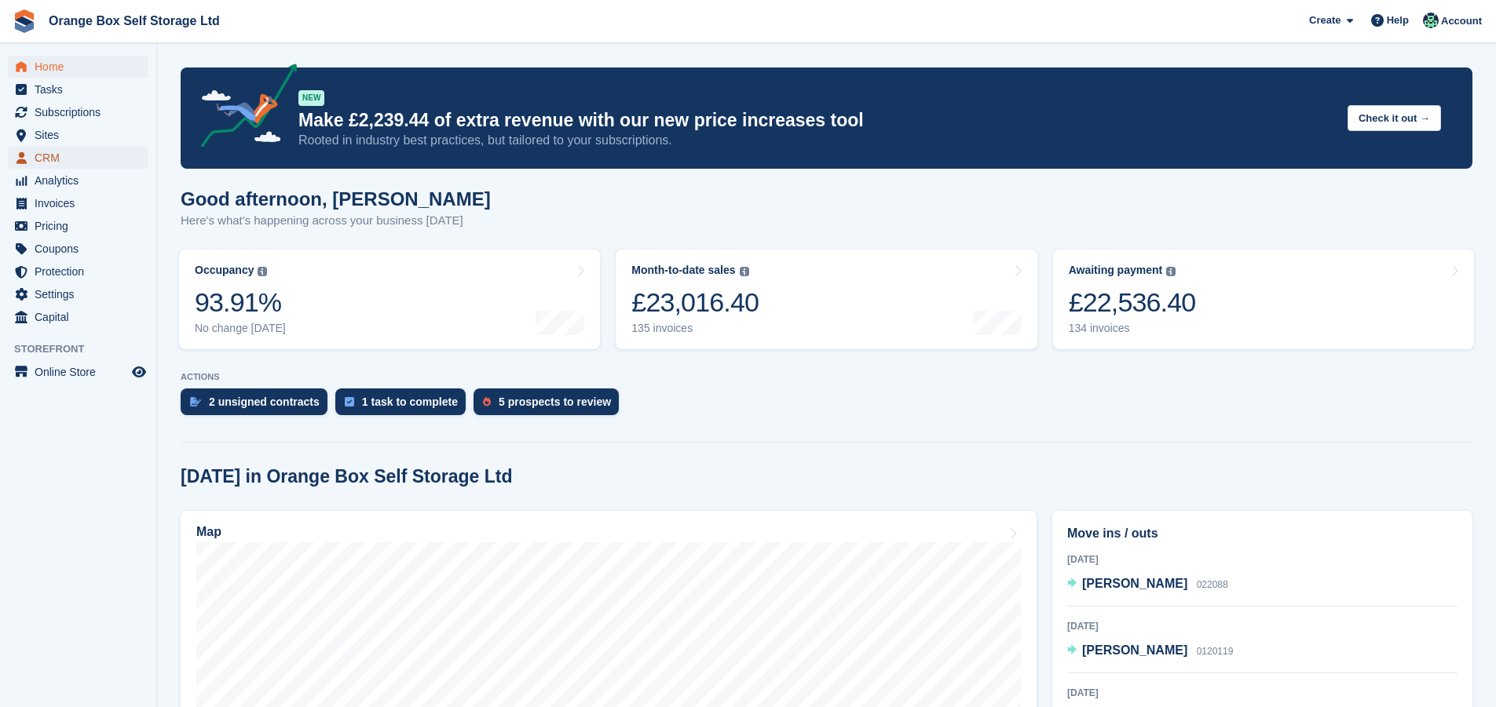
click at [53, 148] on span "CRM" at bounding box center [82, 158] width 94 height 22
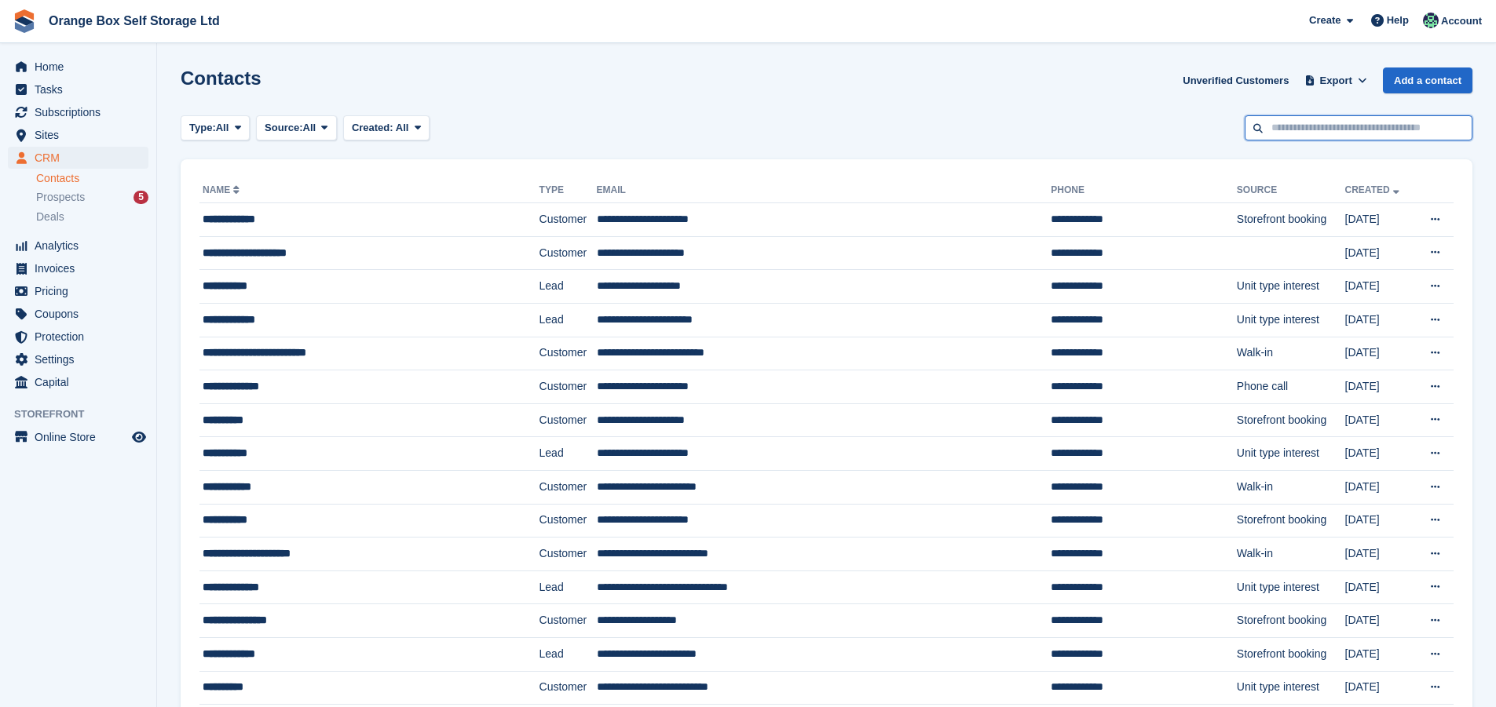
click at [1328, 133] on input "text" at bounding box center [1359, 128] width 228 height 26
type input "****"
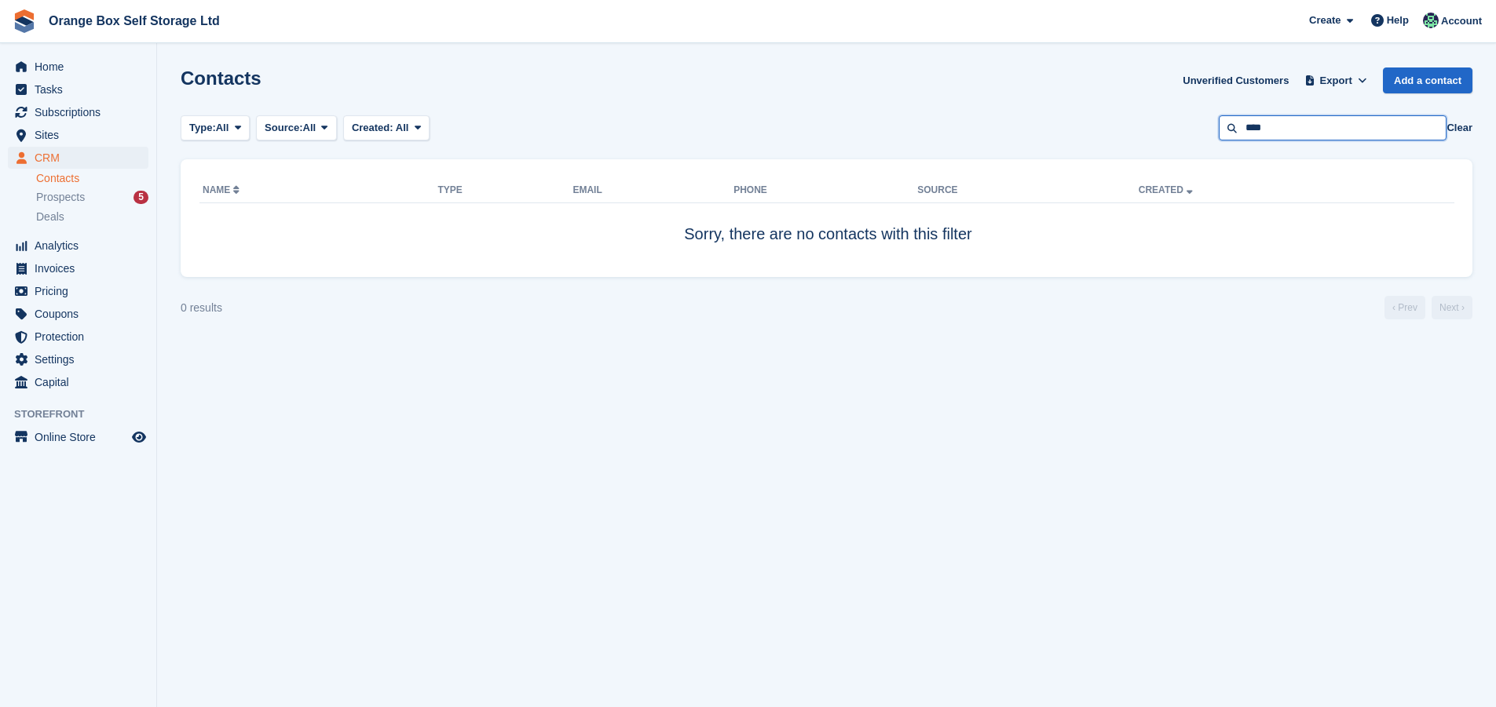
click at [1288, 124] on input "****" at bounding box center [1333, 128] width 228 height 26
type input "*"
type input "*****"
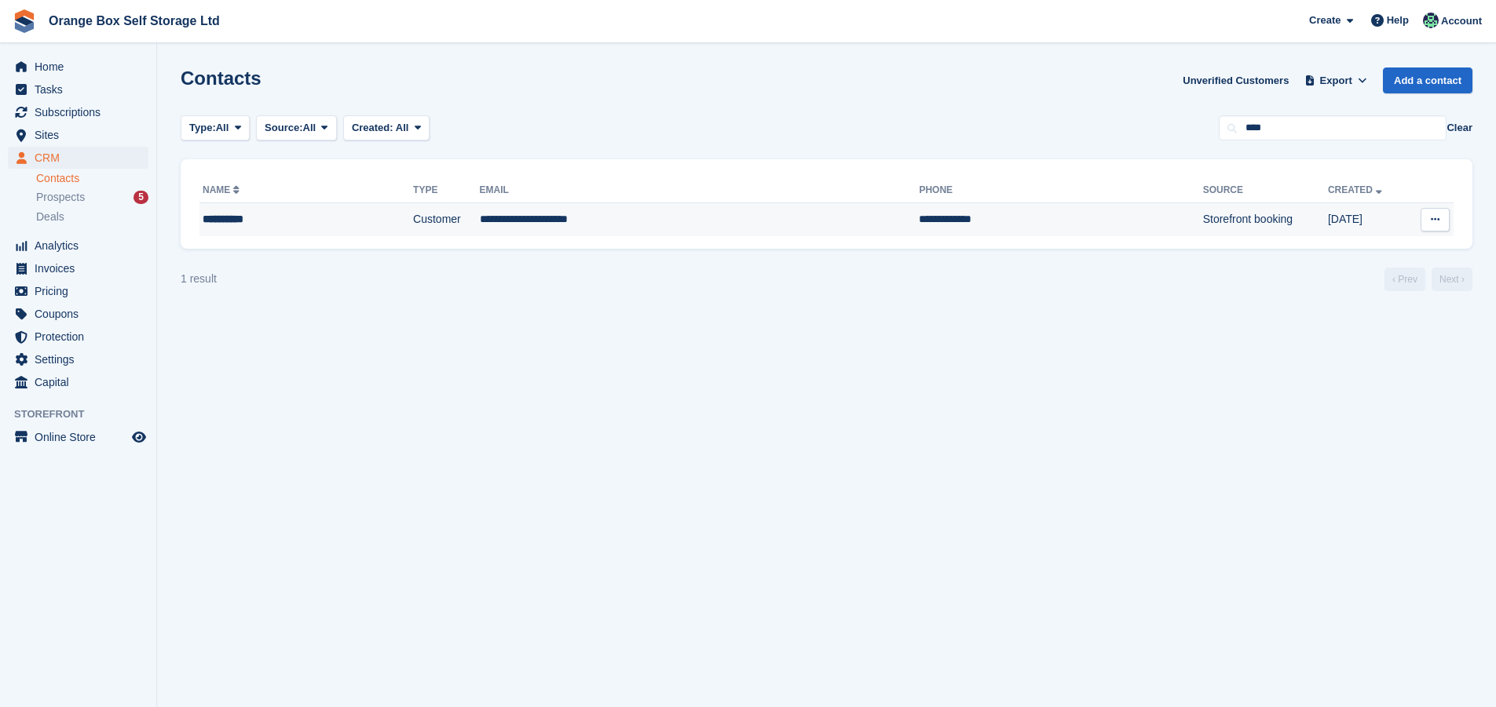
click at [557, 222] on td "**********" at bounding box center [700, 219] width 440 height 33
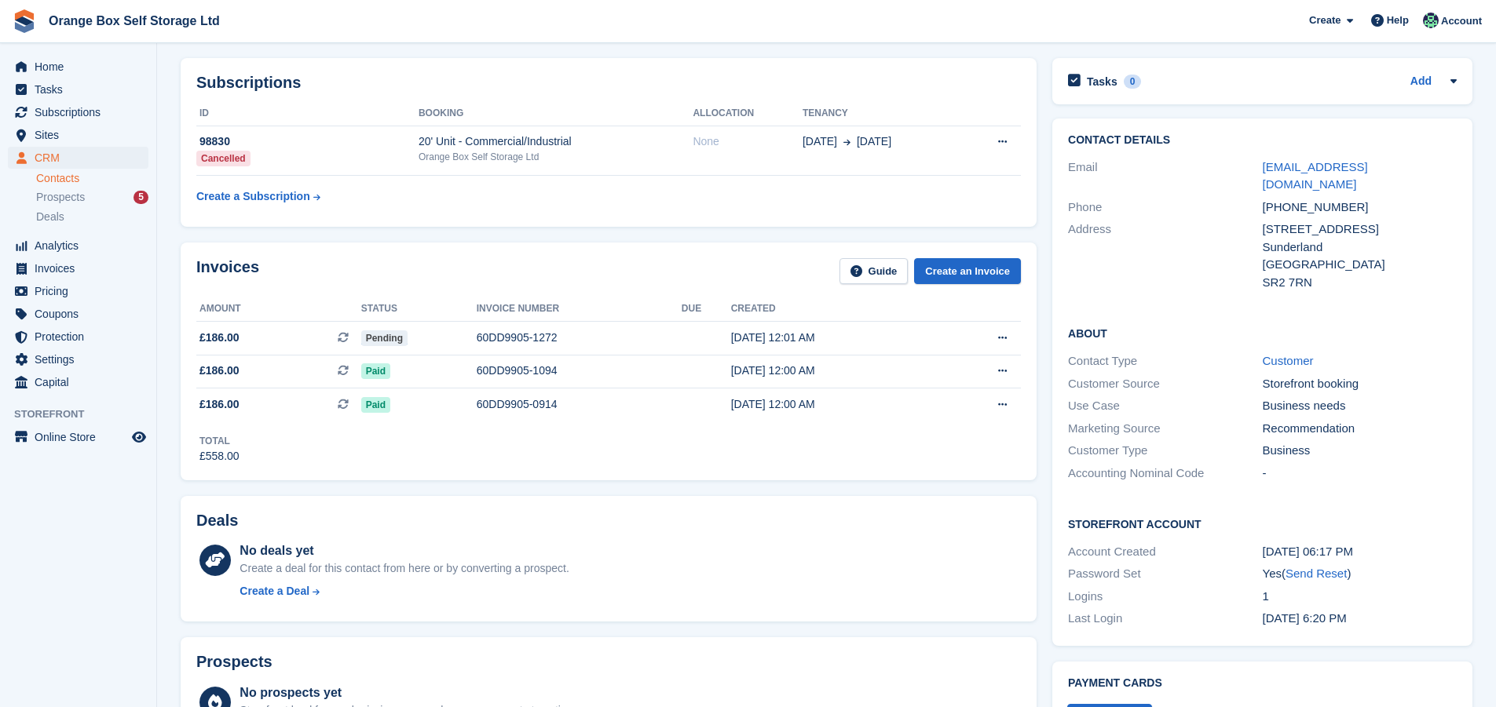
scroll to position [87, 0]
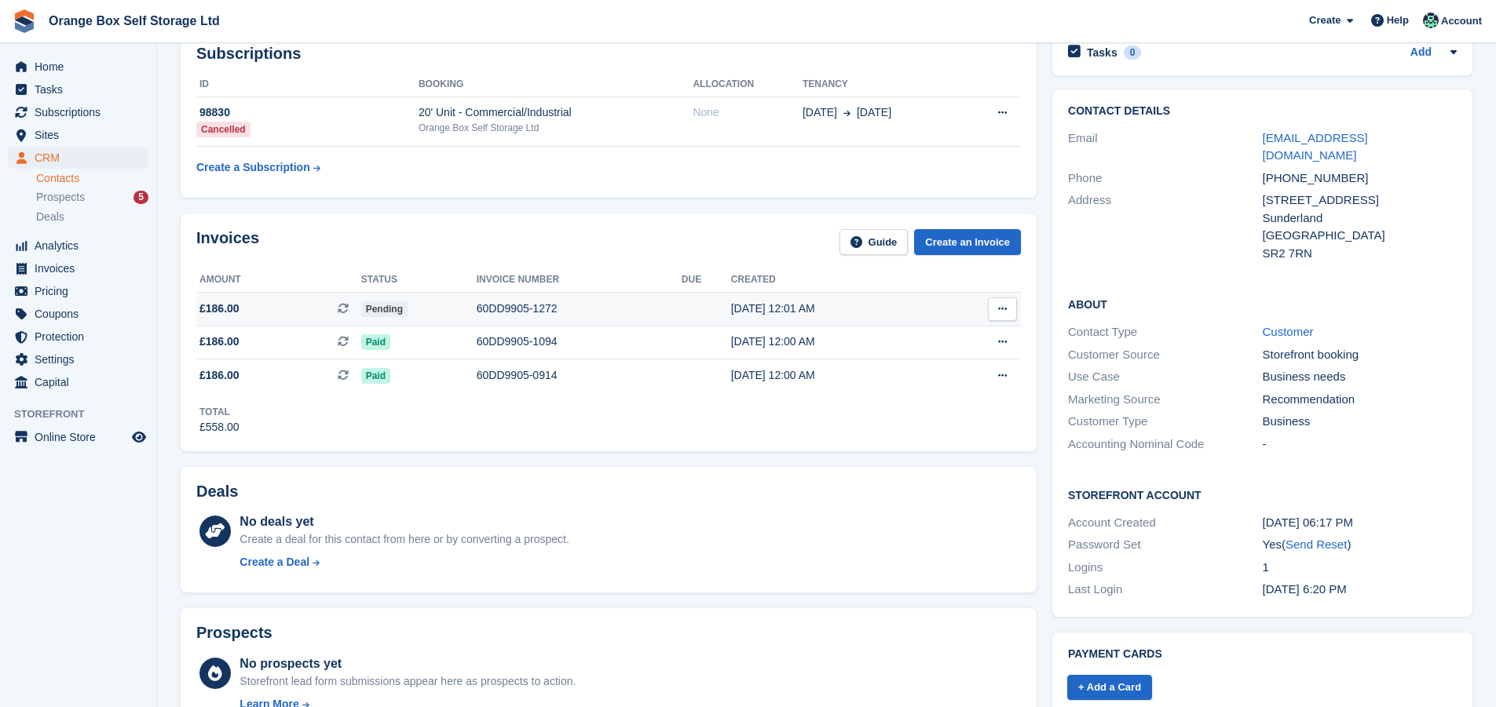
click at [481, 313] on div "60DD9905-1272" at bounding box center [579, 309] width 205 height 16
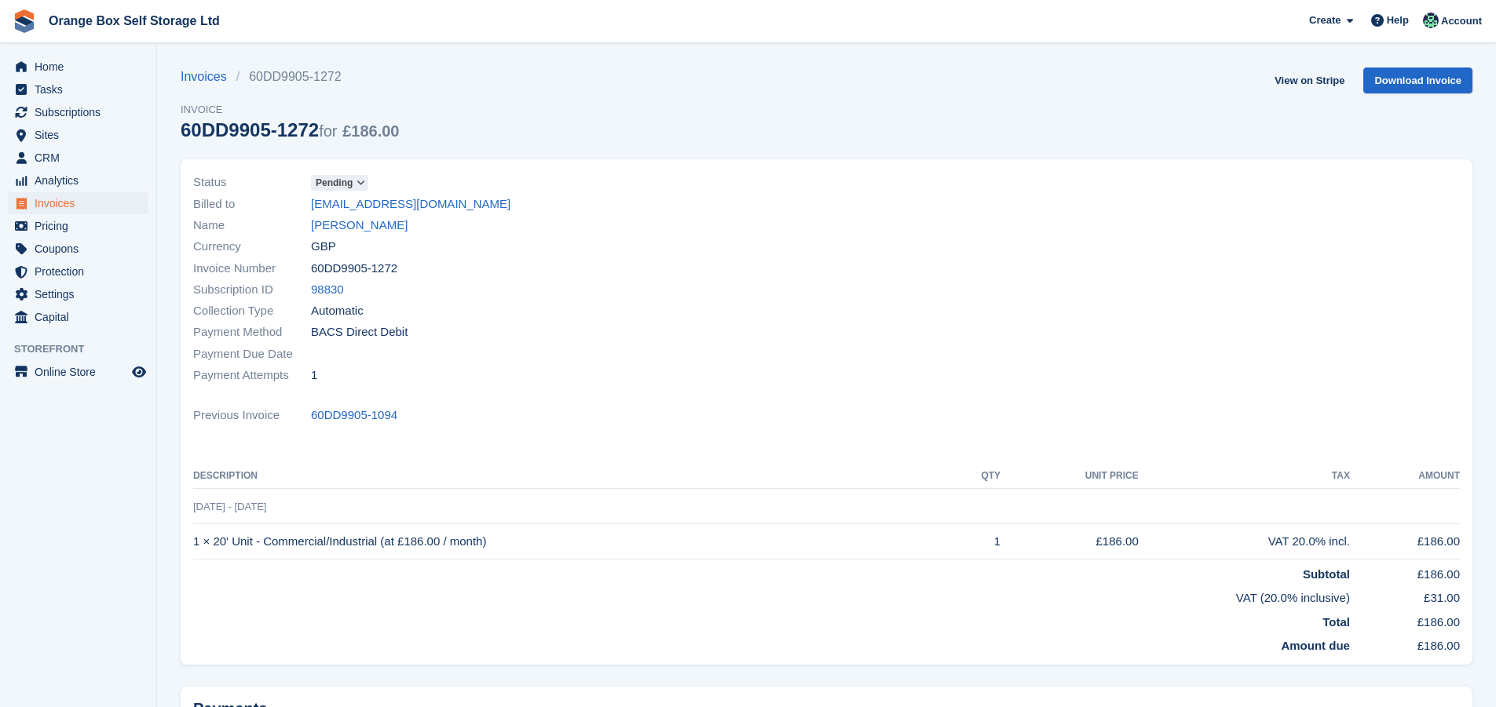
click at [340, 180] on span "Pending" at bounding box center [334, 183] width 37 height 14
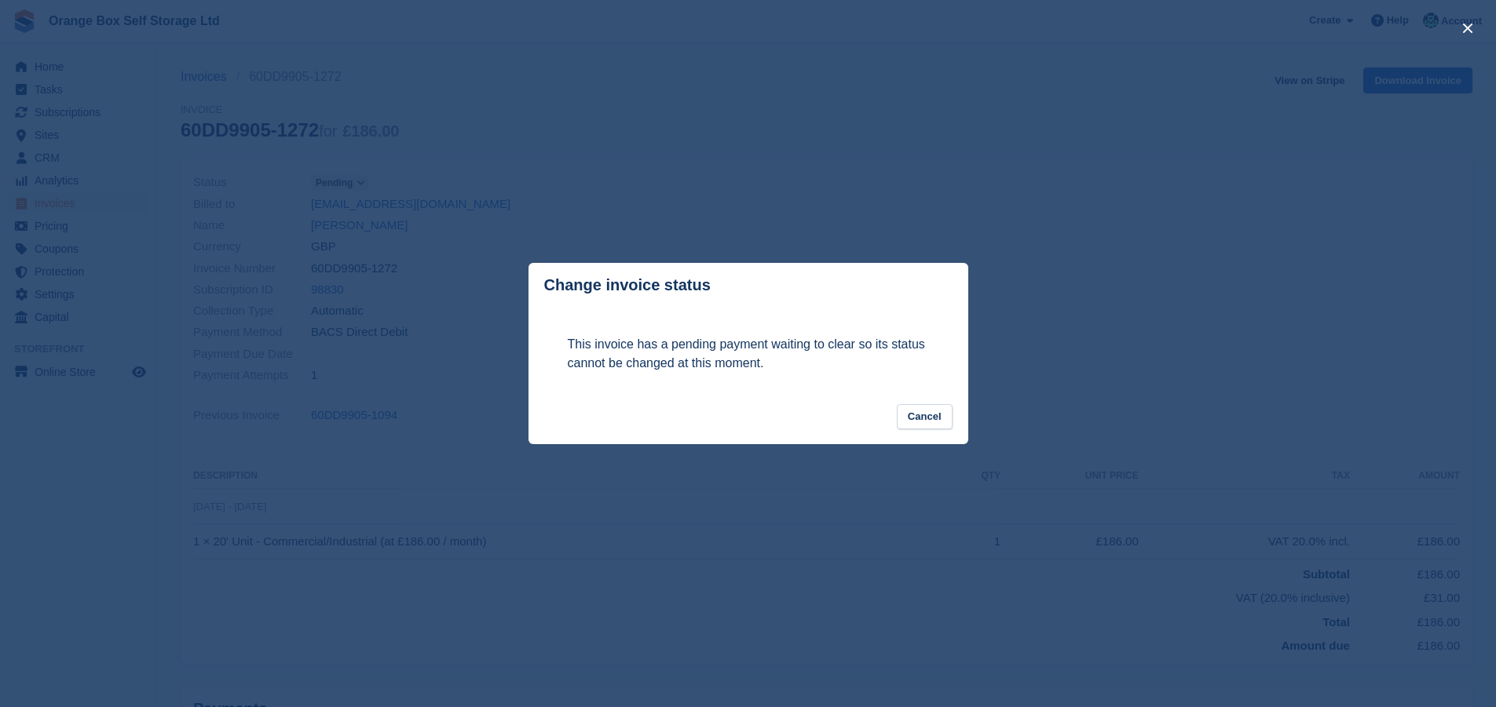
click at [1119, 269] on div "close" at bounding box center [748, 353] width 1496 height 707
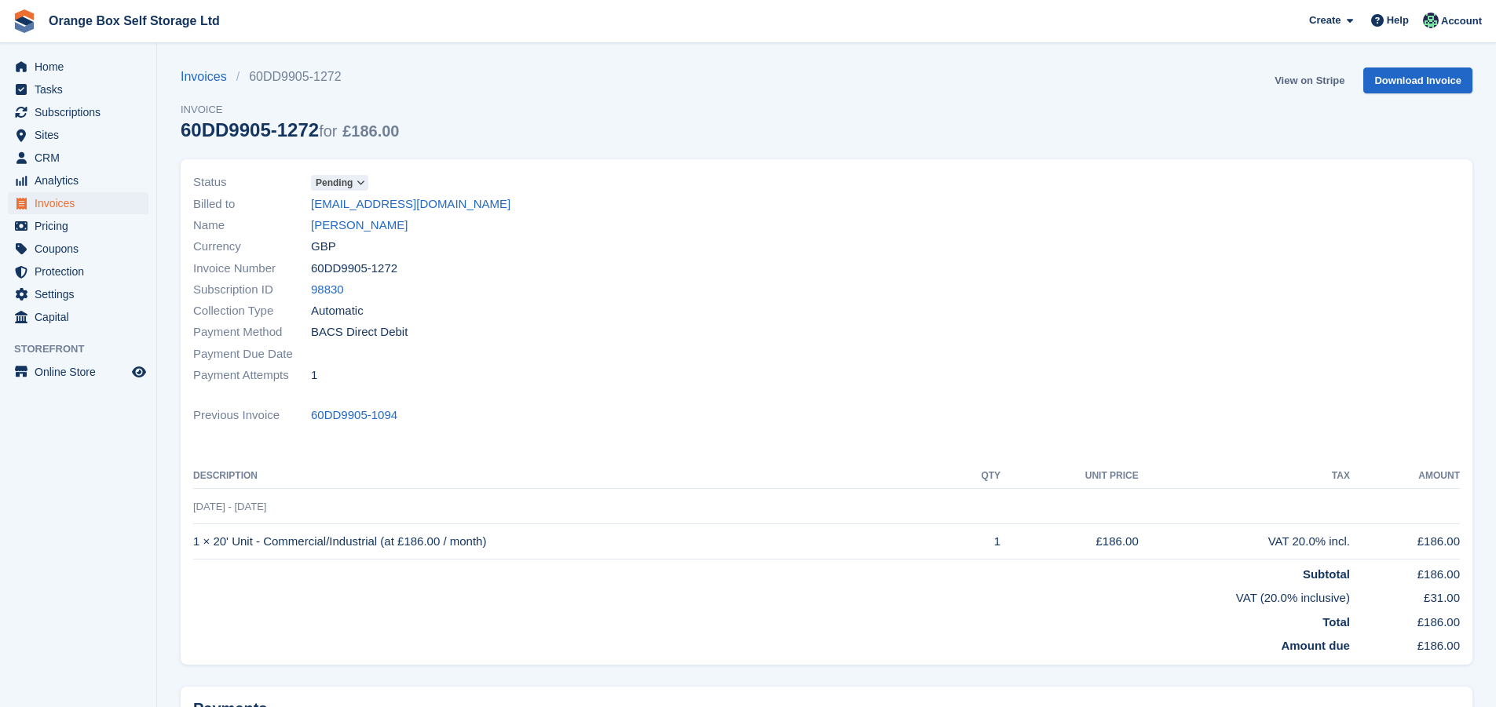
click at [1307, 80] on link "View on Stripe" at bounding box center [1309, 81] width 82 height 26
